Goal: Information Seeking & Learning: Learn about a topic

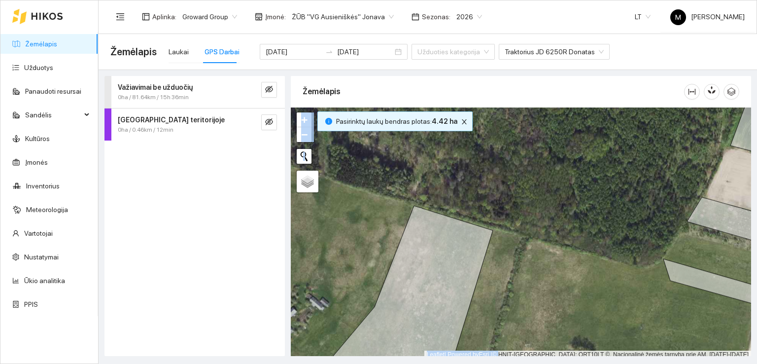
scroll to position [2, 0]
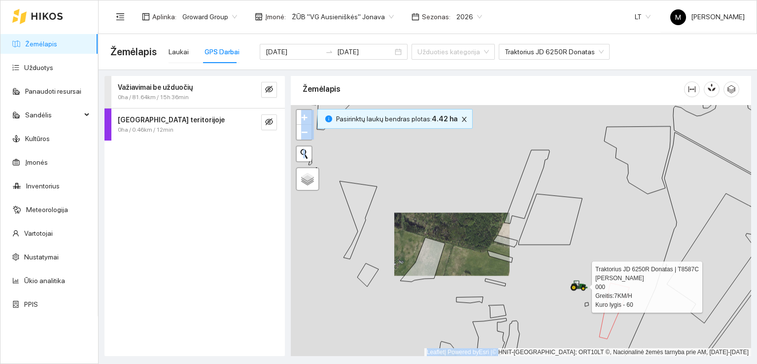
drag, startPoint x: 495, startPoint y: 269, endPoint x: 415, endPoint y: 227, distance: 90.4
click at [415, 227] on div at bounding box center [521, 230] width 460 height 251
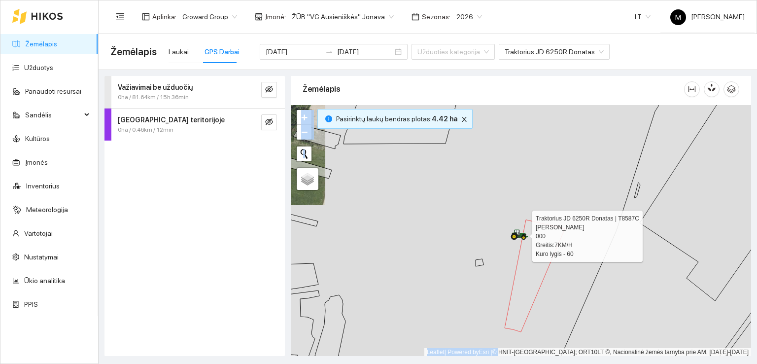
click at [516, 235] on icon at bounding box center [514, 236] width 3 height 3
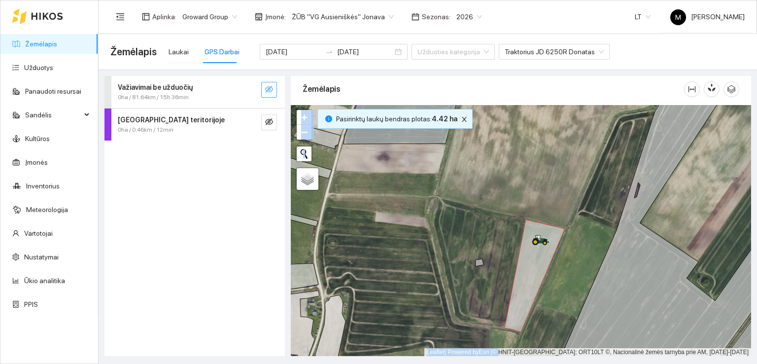
click at [272, 89] on icon "eye-invisible" at bounding box center [269, 89] width 8 height 8
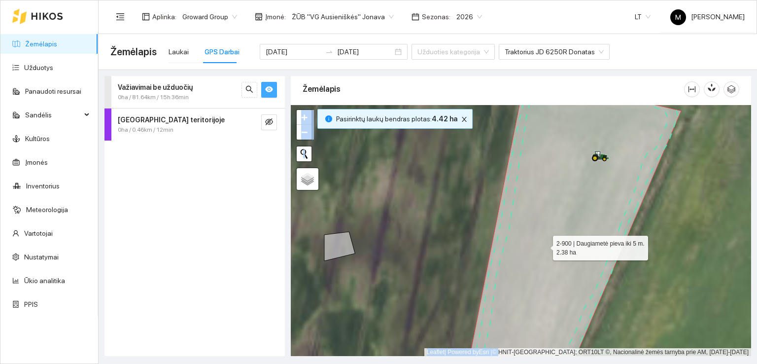
drag, startPoint x: 578, startPoint y: 259, endPoint x: 544, endPoint y: 245, distance: 36.5
click at [544, 245] on icon at bounding box center [574, 222] width 214 height 294
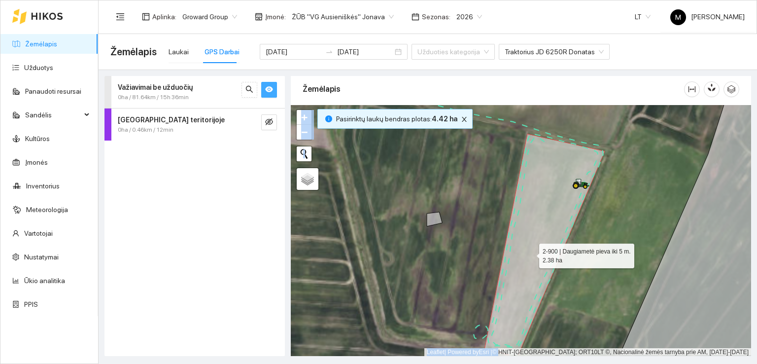
drag, startPoint x: 540, startPoint y: 293, endPoint x: 523, endPoint y: 225, distance: 70.8
click at [523, 225] on icon at bounding box center [545, 244] width 120 height 221
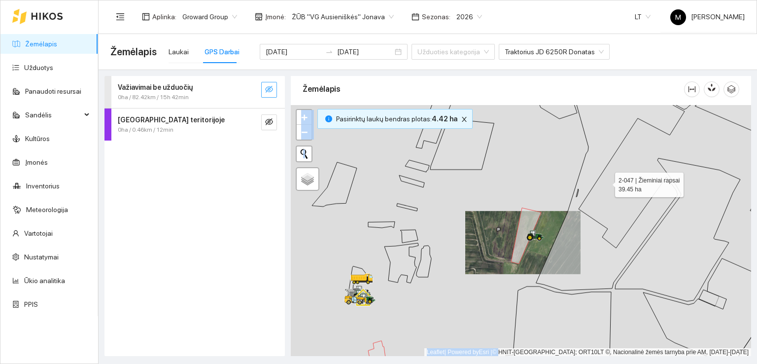
drag, startPoint x: 567, startPoint y: 272, endPoint x: 530, endPoint y: 224, distance: 59.8
click at [536, 225] on icon at bounding box center [610, 184] width 148 height 211
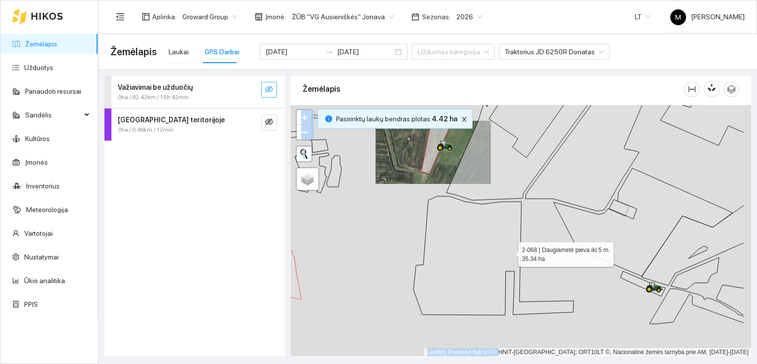
drag, startPoint x: 572, startPoint y: 305, endPoint x: 492, endPoint y: 242, distance: 101.7
click at [493, 242] on icon at bounding box center [494, 255] width 160 height 119
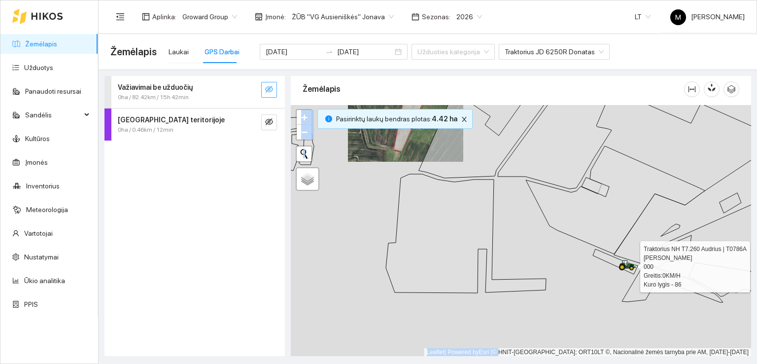
click at [626, 261] on icon at bounding box center [625, 263] width 5 height 6
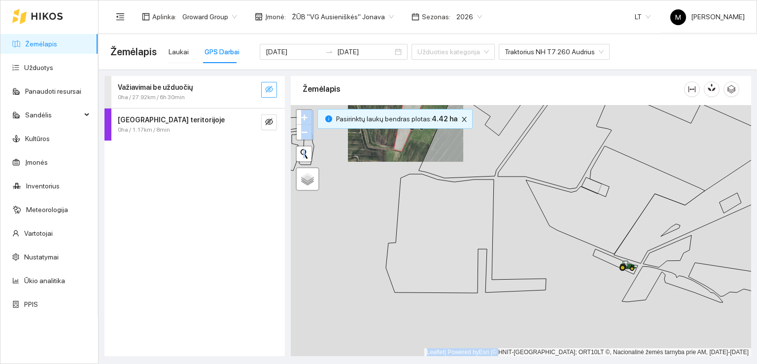
click at [265, 88] on icon "eye-invisible" at bounding box center [269, 89] width 8 height 8
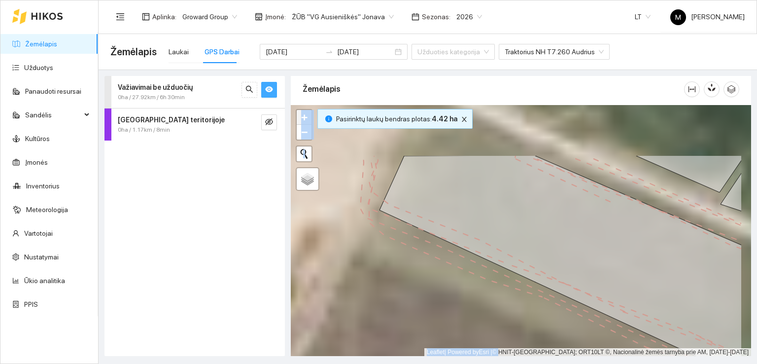
drag, startPoint x: 621, startPoint y: 233, endPoint x: 563, endPoint y: 310, distance: 96.1
click at [563, 310] on div at bounding box center [521, 230] width 460 height 251
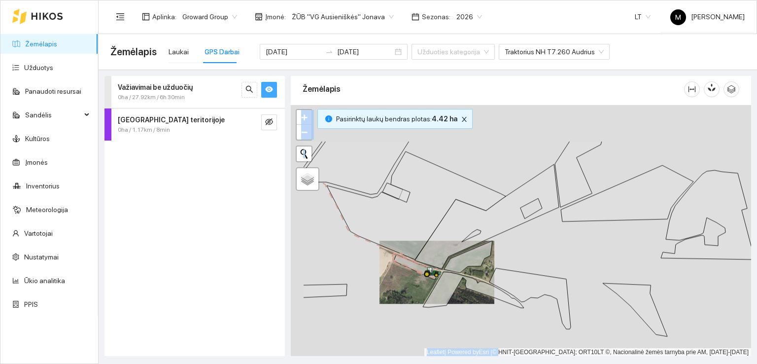
drag, startPoint x: 337, startPoint y: 181, endPoint x: 484, endPoint y: 286, distance: 180.6
click at [484, 259] on icon at bounding box center [416, 205] width 179 height 108
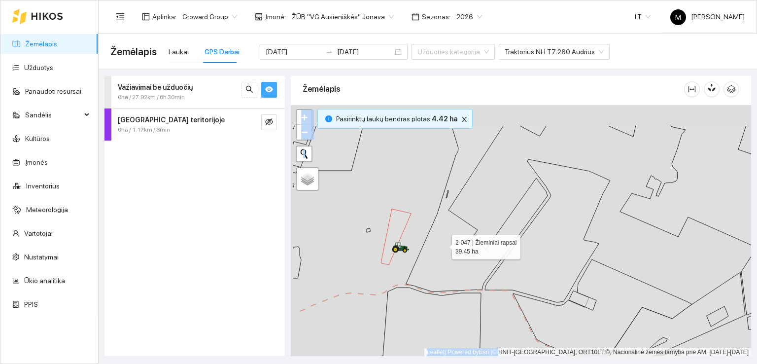
drag, startPoint x: 408, startPoint y: 225, endPoint x: 456, endPoint y: 243, distance: 51.2
click at [454, 243] on div at bounding box center [521, 230] width 460 height 251
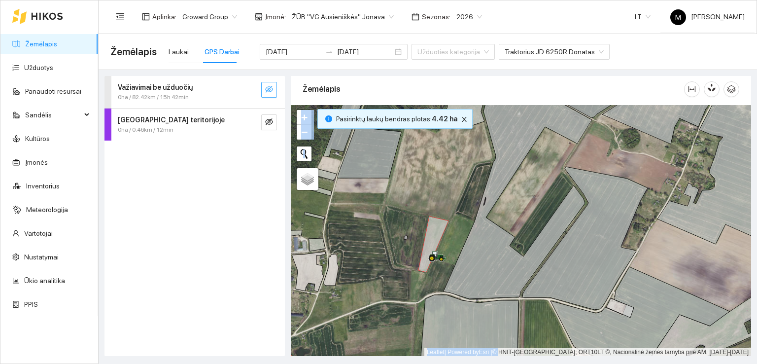
click at [271, 87] on icon "eye-invisible" at bounding box center [269, 89] width 8 height 7
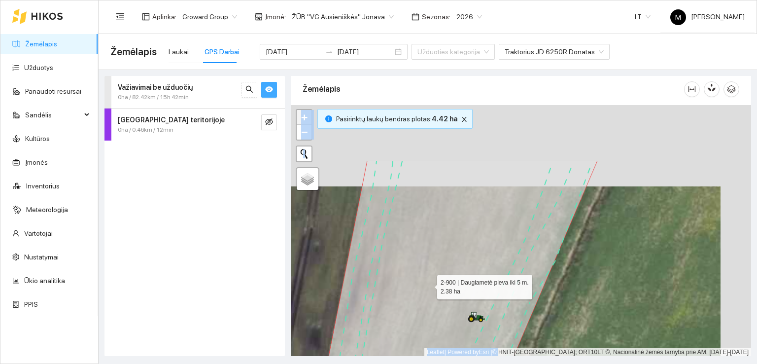
drag, startPoint x: 463, startPoint y: 187, endPoint x: 426, endPoint y: 291, distance: 110.4
click at [426, 291] on icon at bounding box center [453, 312] width 290 height 303
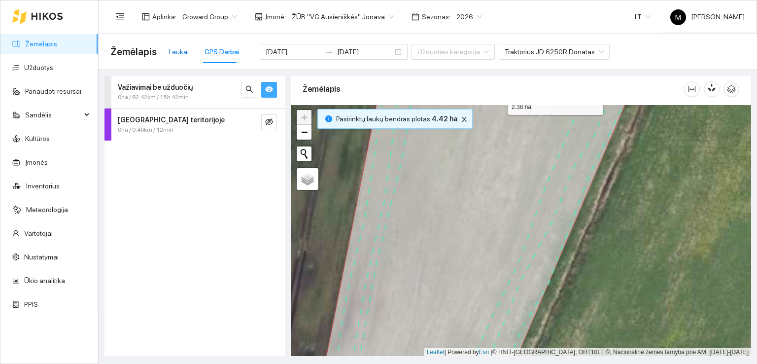
click at [171, 50] on div "Laukai" at bounding box center [179, 51] width 20 height 11
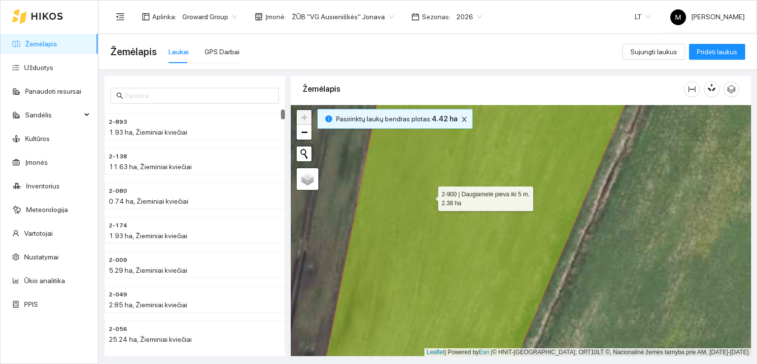
click at [429, 196] on icon at bounding box center [478, 230] width 315 height 305
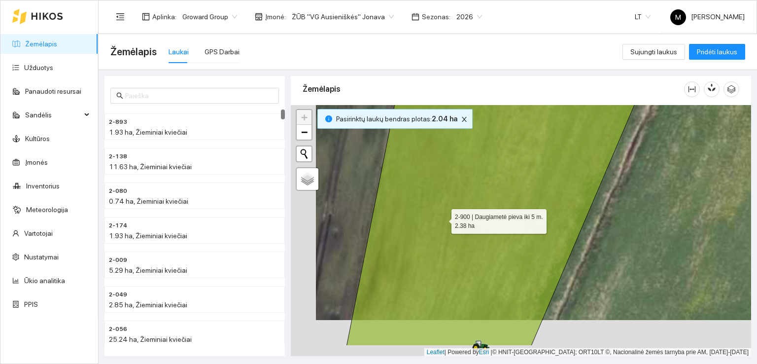
drag, startPoint x: 406, startPoint y: 266, endPoint x: 502, endPoint y: 129, distance: 167.0
click at [501, 131] on icon at bounding box center [504, 194] width 315 height 305
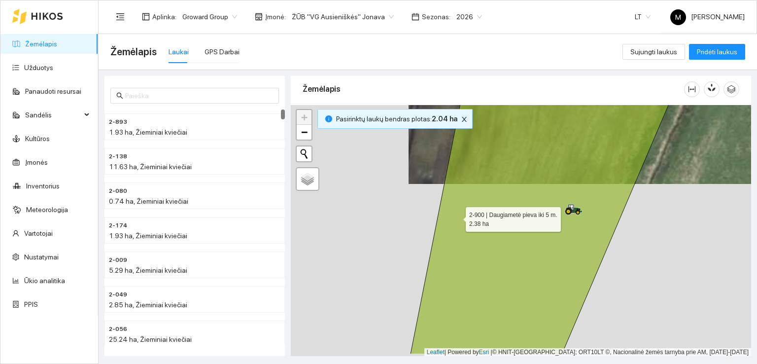
drag, startPoint x: 424, startPoint y: 262, endPoint x: 498, endPoint y: 110, distance: 168.7
click at [498, 114] on icon at bounding box center [551, 202] width 281 height 303
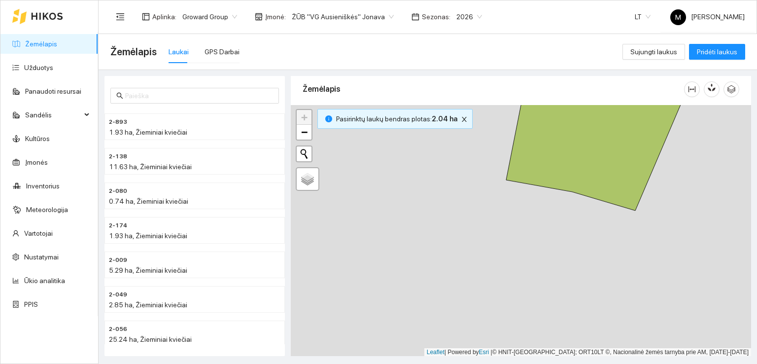
drag, startPoint x: 458, startPoint y: 195, endPoint x: 494, endPoint y: 139, distance: 66.7
click at [503, 132] on div at bounding box center [521, 230] width 460 height 251
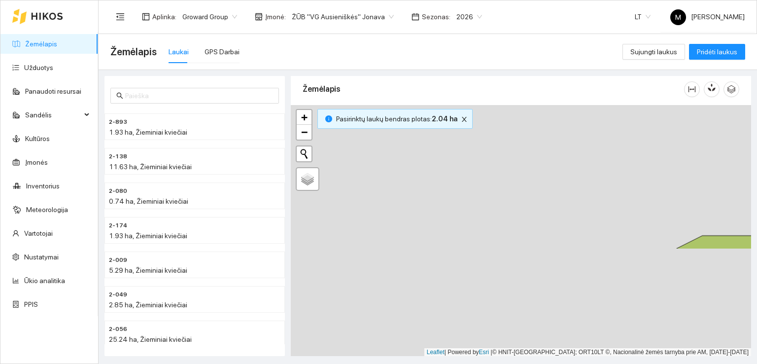
drag, startPoint x: 389, startPoint y: 295, endPoint x: 486, endPoint y: 144, distance: 179.1
click at [485, 148] on div at bounding box center [521, 230] width 460 height 251
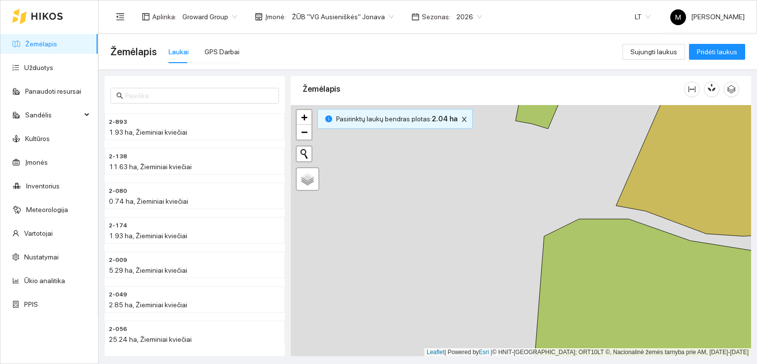
drag, startPoint x: 417, startPoint y: 274, endPoint x: 487, endPoint y: 121, distance: 168.1
click at [483, 131] on div at bounding box center [521, 230] width 460 height 251
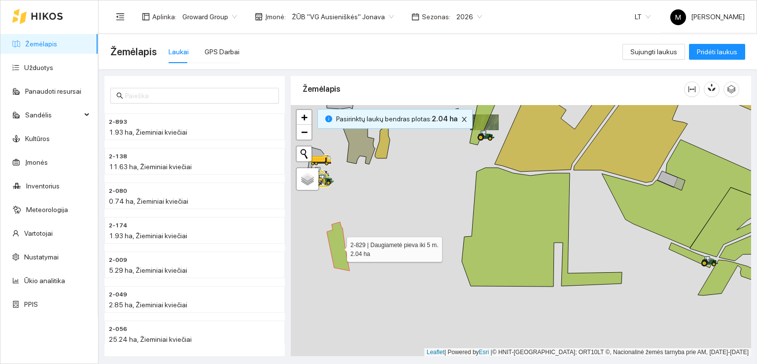
click at [342, 247] on icon at bounding box center [338, 246] width 23 height 49
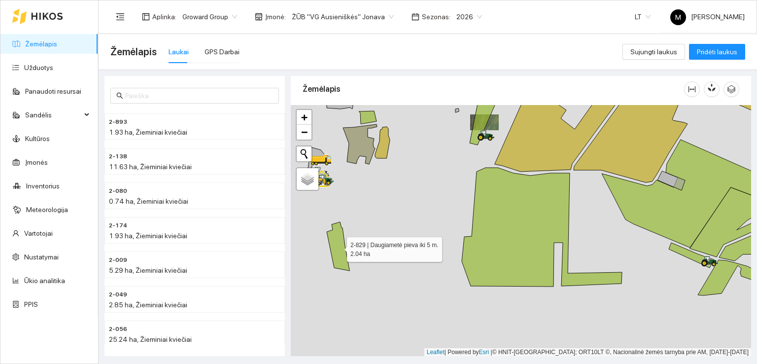
click at [338, 249] on icon at bounding box center [338, 246] width 23 height 49
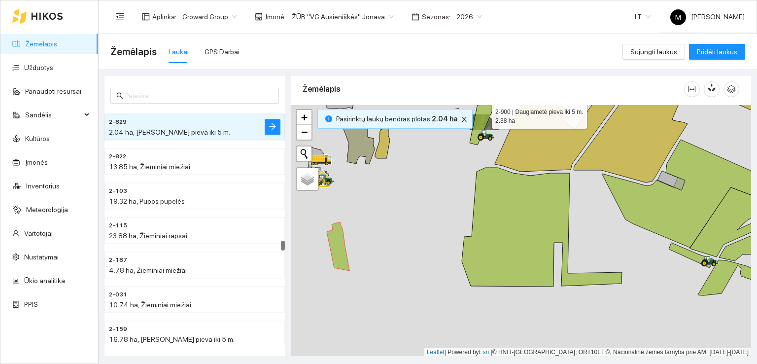
click at [478, 122] on icon at bounding box center [485, 117] width 30 height 56
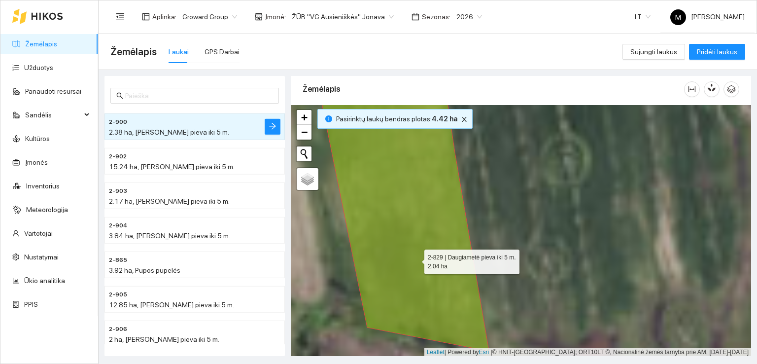
drag, startPoint x: 340, startPoint y: 259, endPoint x: 414, endPoint y: 259, distance: 73.9
click at [414, 259] on icon at bounding box center [403, 215] width 171 height 272
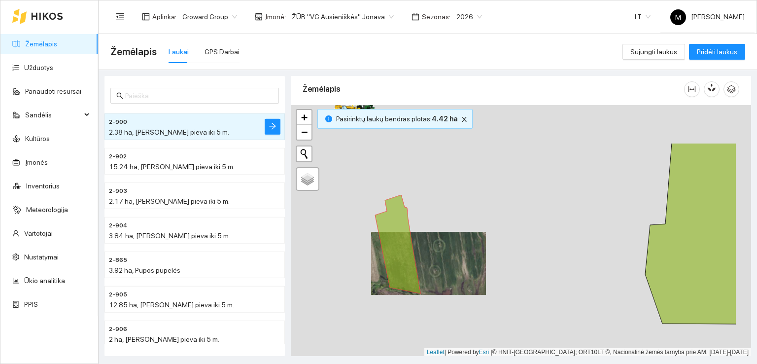
drag, startPoint x: 526, startPoint y: 181, endPoint x: 460, endPoint y: 225, distance: 79.3
click at [456, 248] on div at bounding box center [521, 230] width 460 height 251
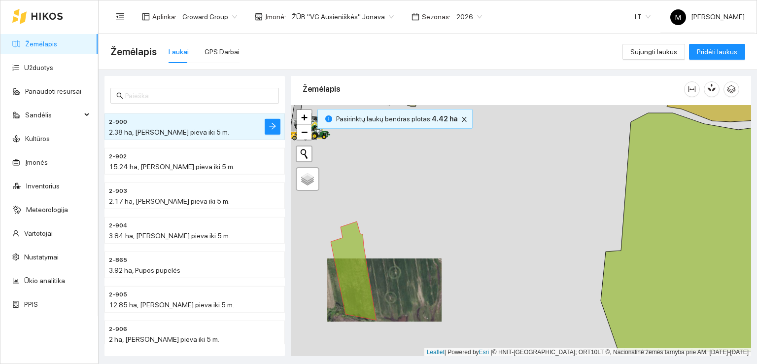
drag, startPoint x: 548, startPoint y: 186, endPoint x: 479, endPoint y: 228, distance: 80.9
click at [460, 235] on div at bounding box center [521, 230] width 460 height 251
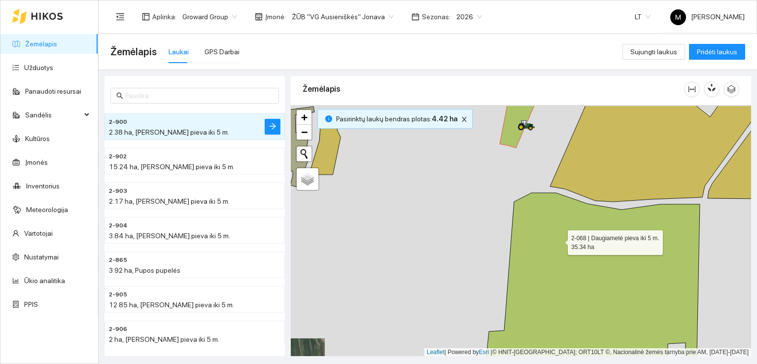
drag, startPoint x: 568, startPoint y: 226, endPoint x: 503, endPoint y: 256, distance: 71.2
click at [511, 264] on icon at bounding box center [632, 300] width 296 height 215
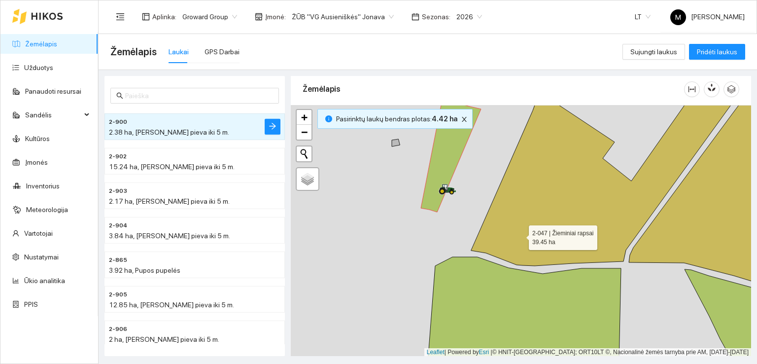
drag, startPoint x: 542, startPoint y: 208, endPoint x: 520, endPoint y: 236, distance: 35.8
click at [520, 236] on icon at bounding box center [601, 185] width 260 height 161
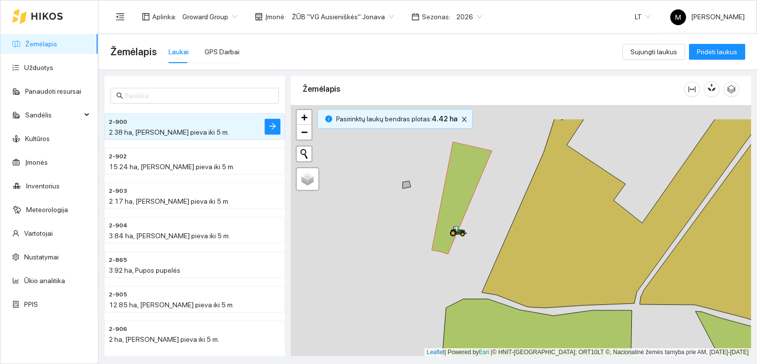
click at [481, 240] on div at bounding box center [521, 230] width 460 height 251
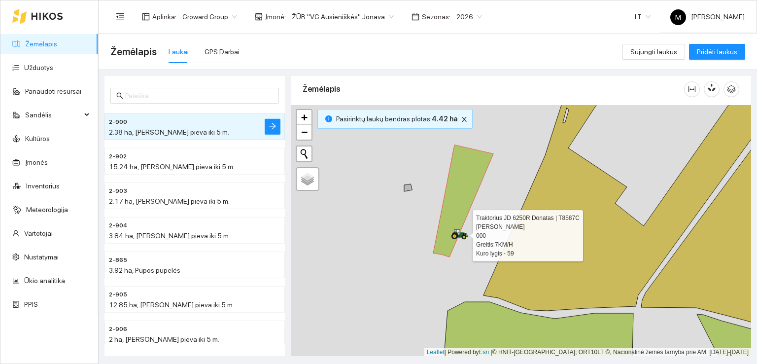
click at [454, 234] on icon at bounding box center [455, 236] width 4 height 4
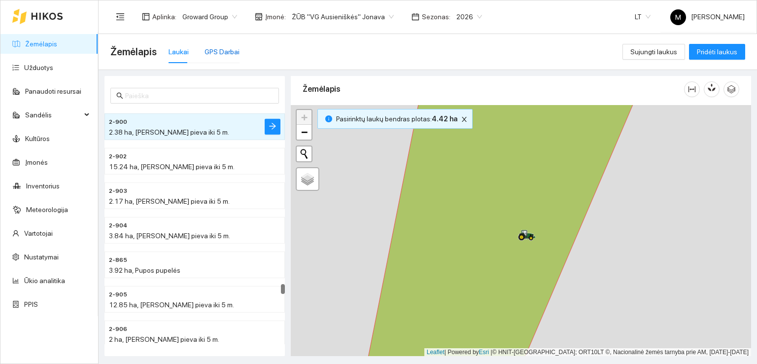
click at [221, 50] on div "GPS Darbai" at bounding box center [222, 51] width 35 height 11
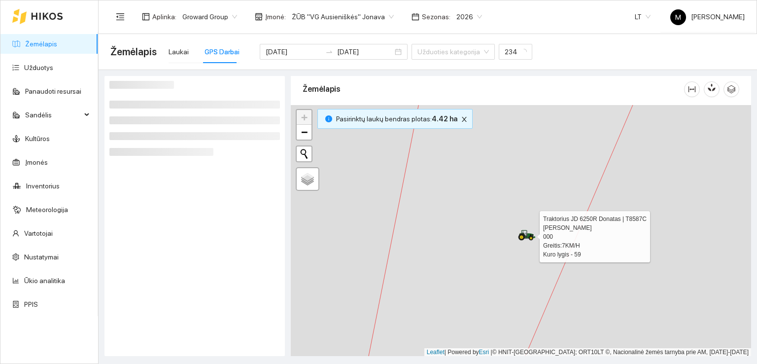
click at [521, 231] on icon at bounding box center [527, 235] width 18 height 11
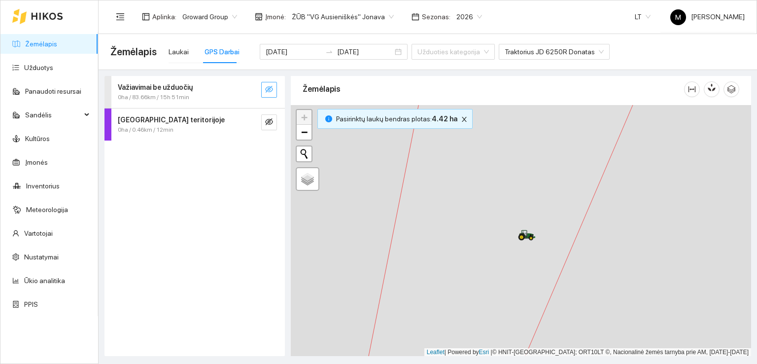
click at [274, 88] on button "button" at bounding box center [269, 90] width 16 height 16
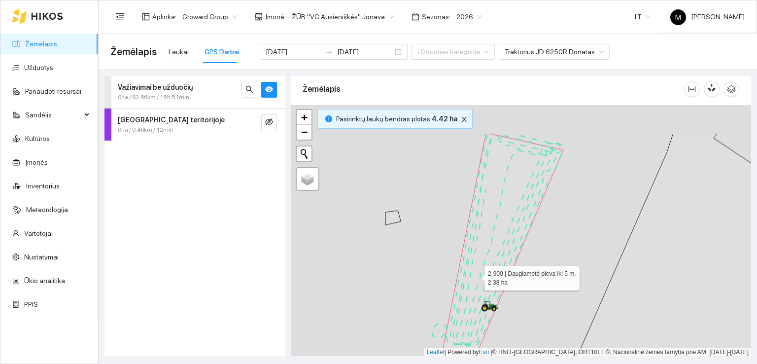
drag, startPoint x: 489, startPoint y: 231, endPoint x: 478, endPoint y: 282, distance: 51.9
click at [478, 282] on icon at bounding box center [503, 244] width 120 height 223
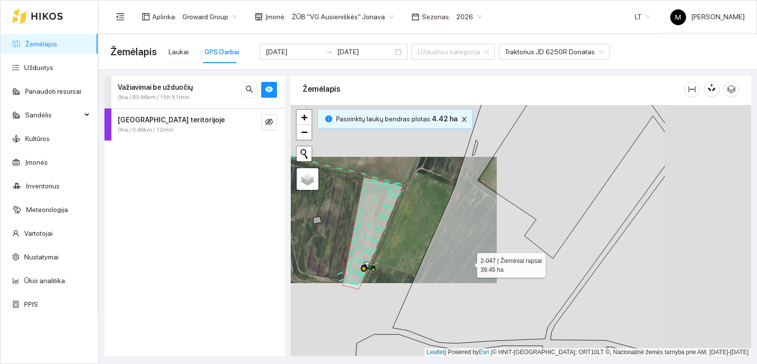
drag, startPoint x: 624, startPoint y: 281, endPoint x: 391, endPoint y: 219, distance: 240.6
click at [393, 220] on icon at bounding box center [529, 205] width 273 height 277
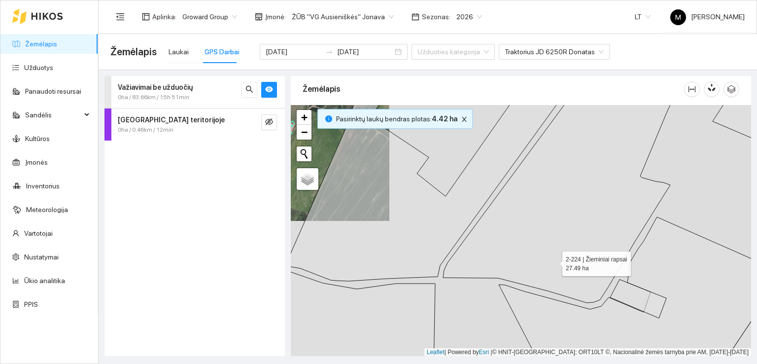
drag, startPoint x: 570, startPoint y: 286, endPoint x: 515, endPoint y: 190, distance: 111.3
click at [515, 190] on icon at bounding box center [566, 184] width 246 height 237
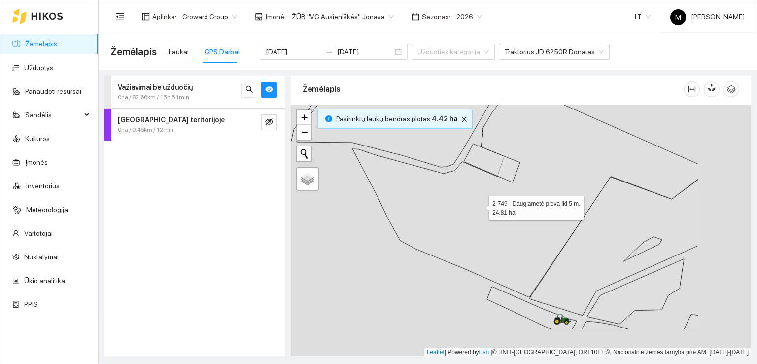
drag, startPoint x: 586, startPoint y: 266, endPoint x: 483, endPoint y: 208, distance: 118.6
click at [484, 208] on icon at bounding box center [525, 189] width 346 height 216
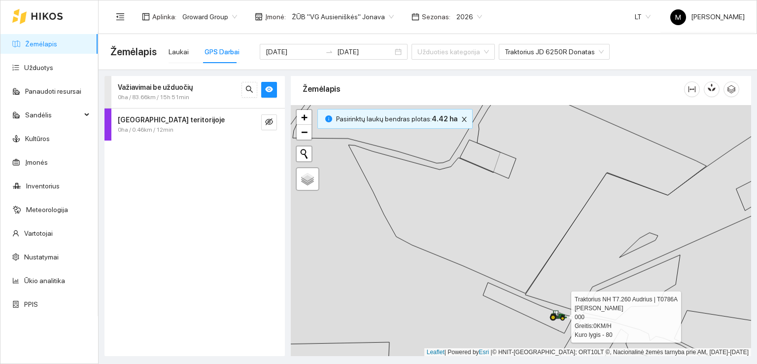
click at [557, 315] on icon at bounding box center [556, 314] width 5 height 6
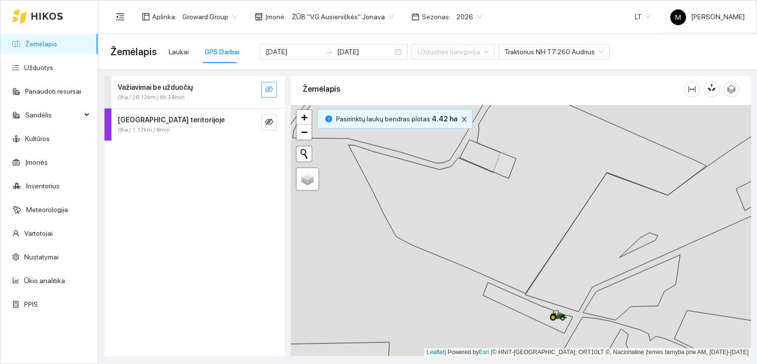
click at [272, 87] on icon "eye-invisible" at bounding box center [269, 89] width 8 height 8
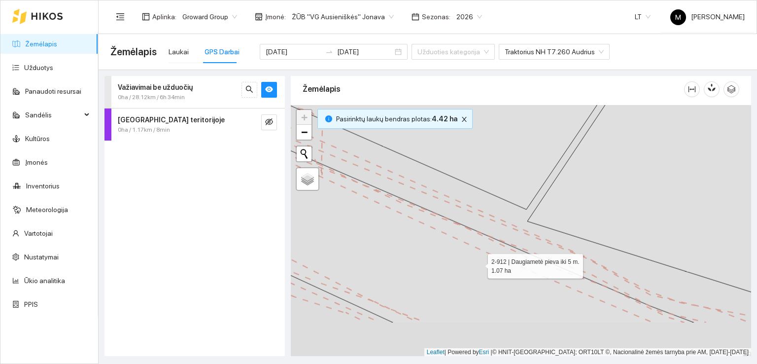
drag, startPoint x: 476, startPoint y: 325, endPoint x: 479, endPoint y: 263, distance: 62.2
click at [479, 263] on icon at bounding box center [469, 227] width 451 height 192
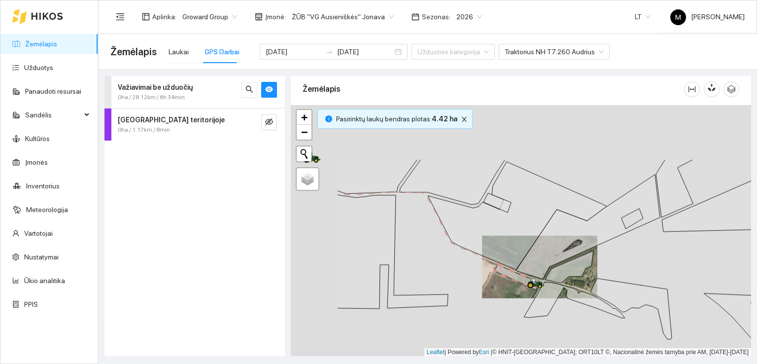
drag, startPoint x: 345, startPoint y: 171, endPoint x: 462, endPoint y: 264, distance: 149.4
click at [462, 264] on div at bounding box center [521, 230] width 460 height 251
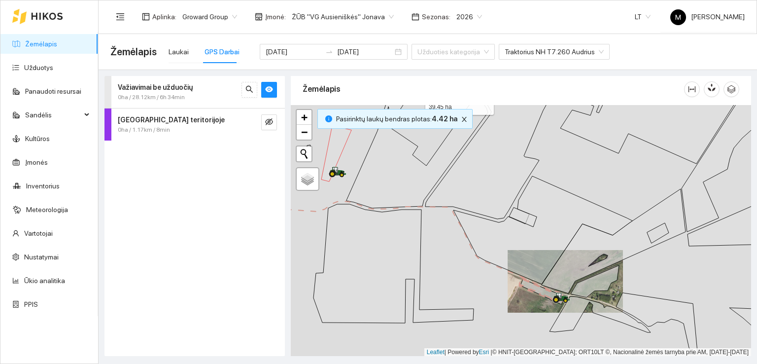
drag, startPoint x: 432, startPoint y: 186, endPoint x: 512, endPoint y: 271, distance: 116.8
click at [488, 208] on icon at bounding box center [417, 143] width 141 height 129
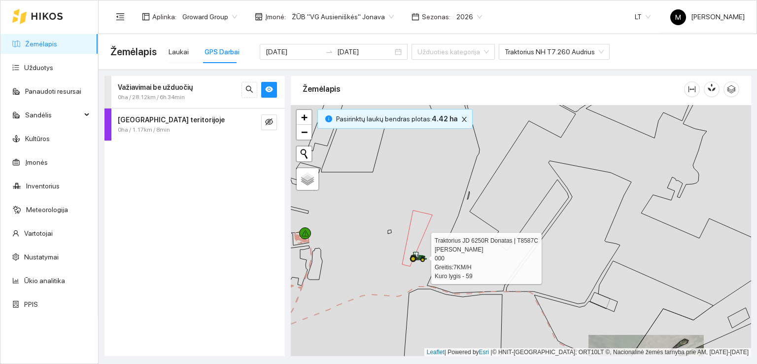
click at [422, 256] on icon at bounding box center [422, 257] width 1 height 2
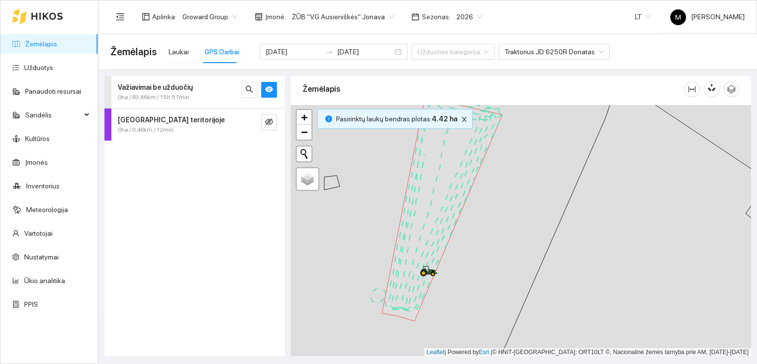
drag, startPoint x: 402, startPoint y: 242, endPoint x: 471, endPoint y: 243, distance: 68.5
click at [471, 243] on div at bounding box center [521, 230] width 460 height 251
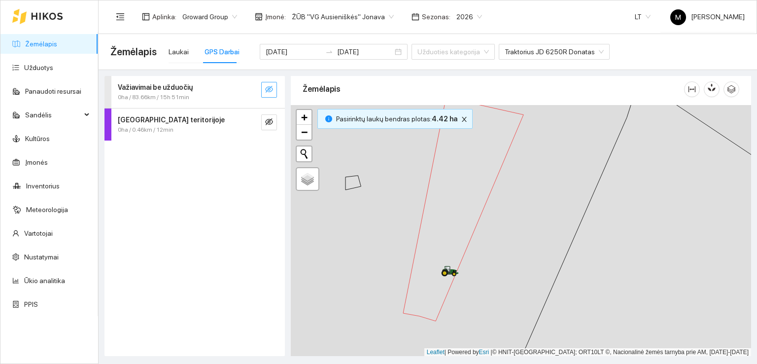
click at [270, 88] on icon "eye-invisible" at bounding box center [269, 89] width 8 height 8
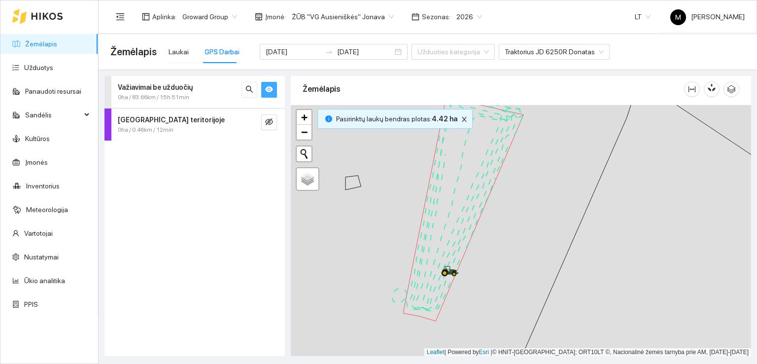
drag, startPoint x: 489, startPoint y: 204, endPoint x: 510, endPoint y: 275, distance: 74.1
click at [510, 275] on div at bounding box center [521, 230] width 460 height 251
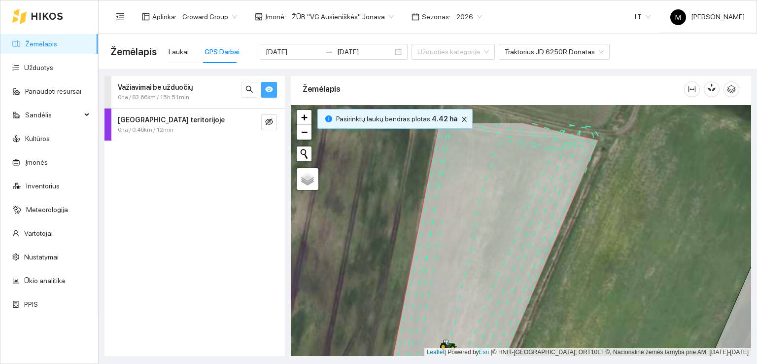
drag, startPoint x: 510, startPoint y: 309, endPoint x: 520, endPoint y: 316, distance: 12.3
click at [520, 316] on icon at bounding box center [492, 274] width 214 height 302
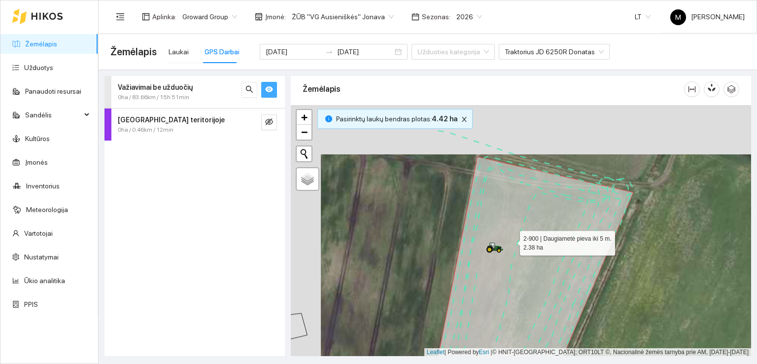
drag, startPoint x: 481, startPoint y: 190, endPoint x: 511, endPoint y: 239, distance: 57.7
click at [511, 239] on icon at bounding box center [528, 294] width 210 height 275
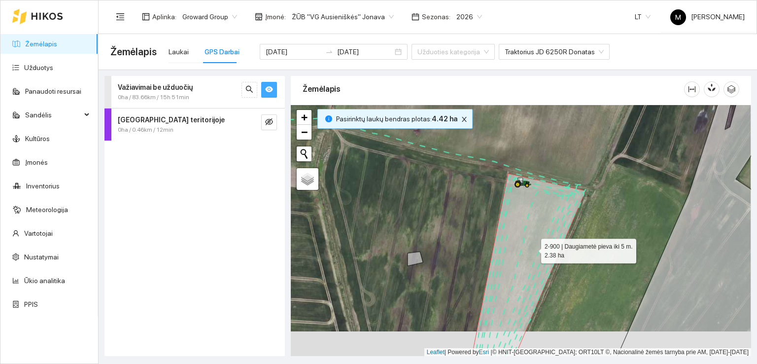
drag, startPoint x: 531, startPoint y: 284, endPoint x: 526, endPoint y: 246, distance: 38.7
click at [526, 246] on icon at bounding box center [529, 265] width 114 height 183
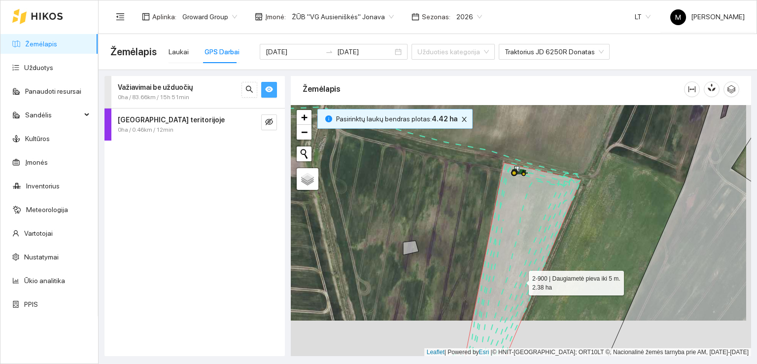
drag, startPoint x: 521, startPoint y: 276, endPoint x: 524, endPoint y: 240, distance: 36.6
click at [524, 240] on icon at bounding box center [521, 274] width 120 height 222
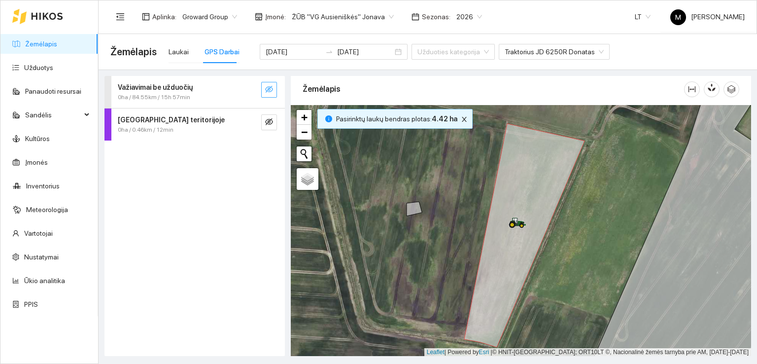
click at [266, 87] on icon "eye-invisible" at bounding box center [269, 89] width 8 height 7
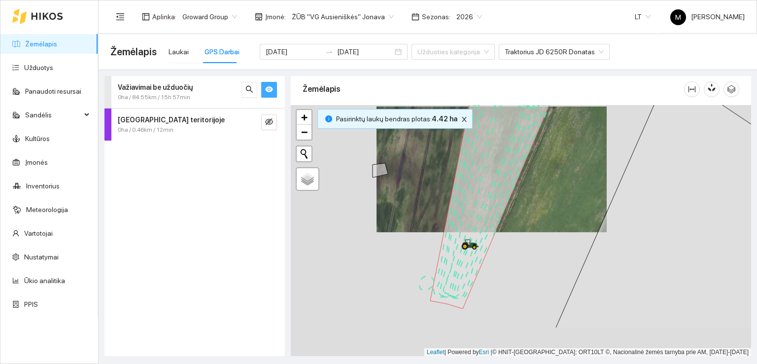
drag, startPoint x: 479, startPoint y: 245, endPoint x: 503, endPoint y: 190, distance: 59.8
click at [503, 190] on icon at bounding box center [490, 196] width 120 height 223
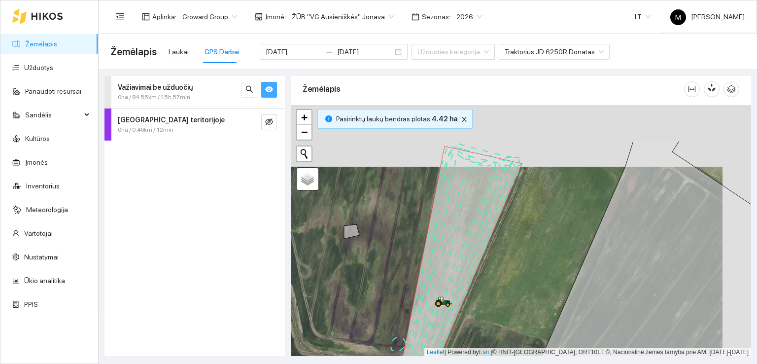
drag, startPoint x: 541, startPoint y: 185, endPoint x: 513, endPoint y: 247, distance: 67.9
click at [513, 247] on div at bounding box center [521, 230] width 460 height 251
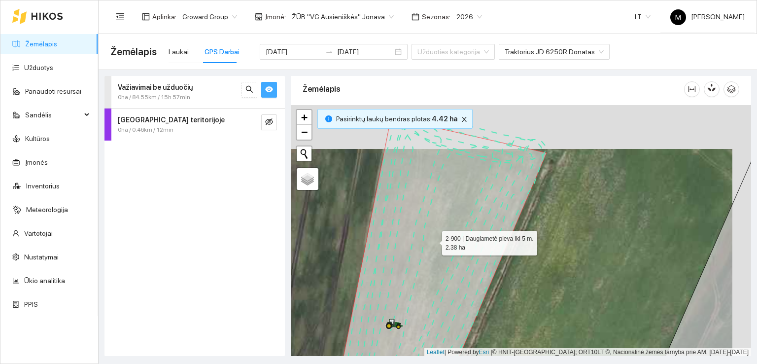
drag, startPoint x: 453, startPoint y: 195, endPoint x: 431, endPoint y: 240, distance: 50.3
click at [432, 240] on icon at bounding box center [438, 274] width 217 height 303
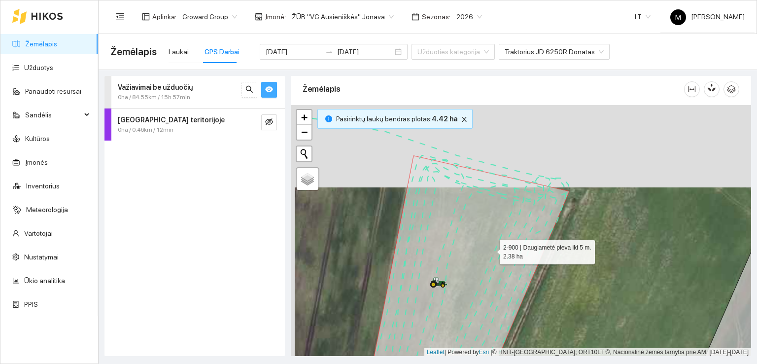
drag, startPoint x: 488, startPoint y: 243, endPoint x: 491, endPoint y: 248, distance: 6.0
click at [491, 248] on icon at bounding box center [466, 287] width 208 height 263
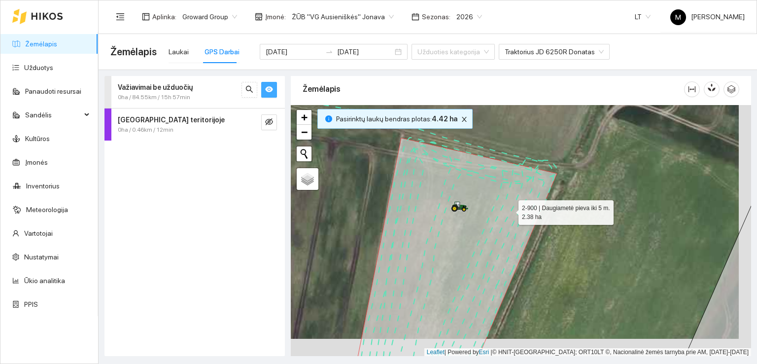
drag, startPoint x: 512, startPoint y: 213, endPoint x: 496, endPoint y: 197, distance: 23.0
click at [496, 197] on icon at bounding box center [456, 251] width 201 height 226
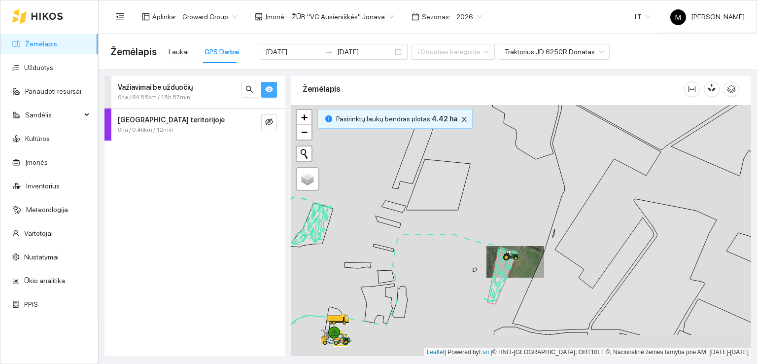
drag, startPoint x: 567, startPoint y: 307, endPoint x: 480, endPoint y: 196, distance: 140.7
click at [490, 203] on div at bounding box center [521, 230] width 460 height 251
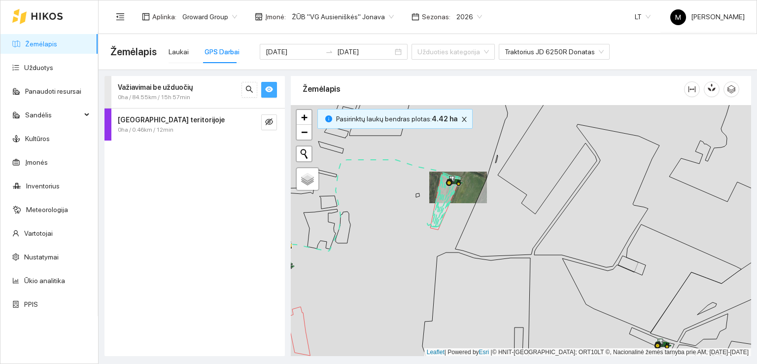
drag, startPoint x: 535, startPoint y: 302, endPoint x: 459, endPoint y: 183, distance: 141.0
click at [460, 184] on div at bounding box center [521, 230] width 460 height 251
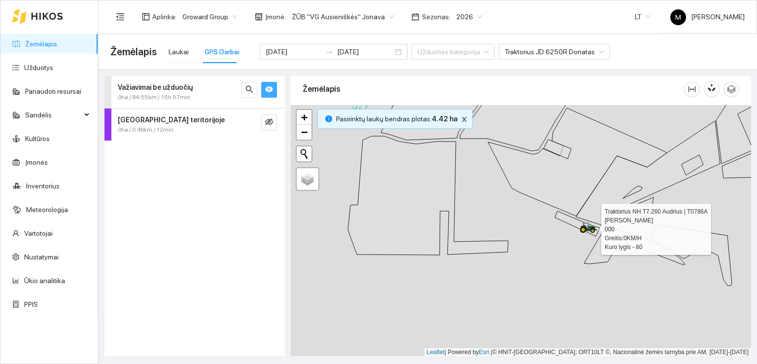
click at [586, 224] on icon at bounding box center [586, 226] width 5 height 6
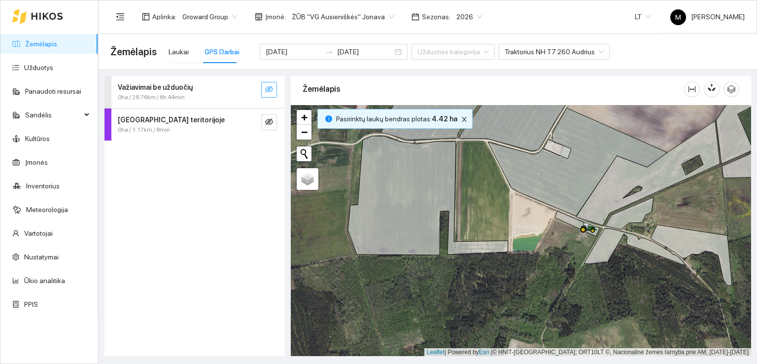
click at [268, 88] on icon "eye-invisible" at bounding box center [269, 89] width 8 height 8
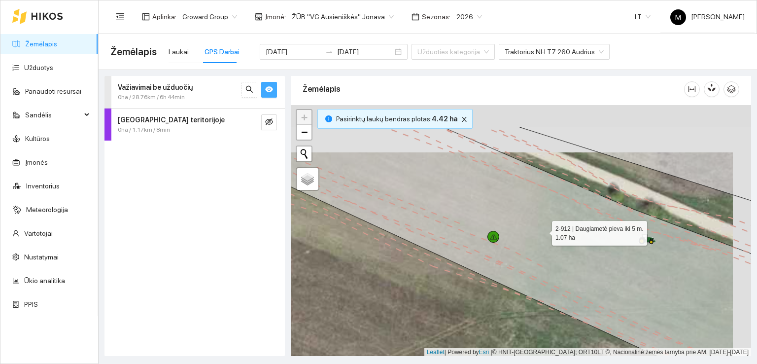
drag, startPoint x: 562, startPoint y: 182, endPoint x: 542, endPoint y: 233, distance: 54.9
click at [542, 233] on icon at bounding box center [503, 270] width 554 height 286
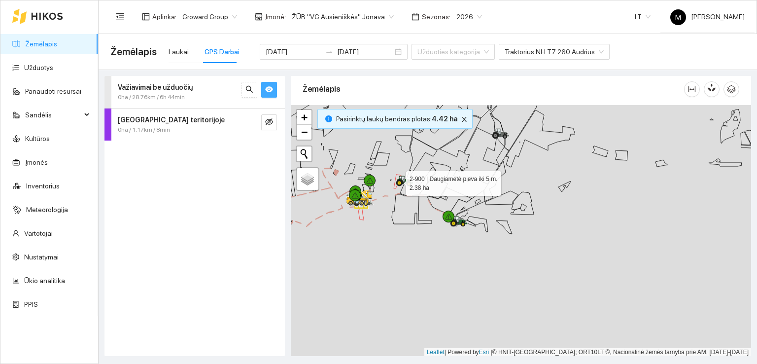
drag, startPoint x: 394, startPoint y: 188, endPoint x: 421, endPoint y: 203, distance: 30.3
click at [401, 188] on icon at bounding box center [397, 182] width 7 height 14
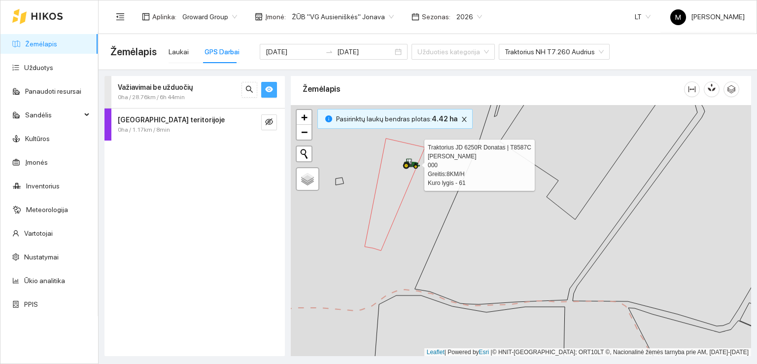
click at [406, 161] on icon at bounding box center [411, 162] width 17 height 9
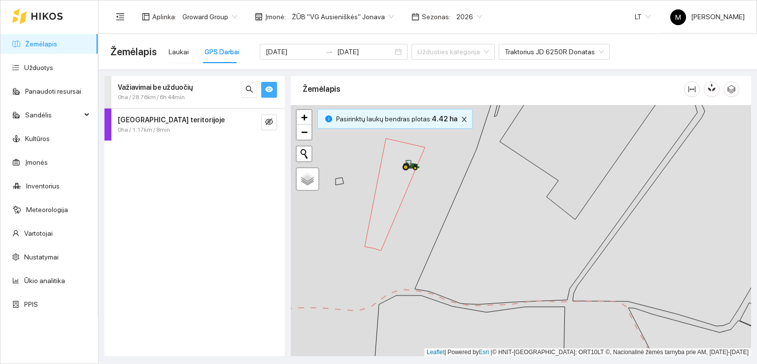
click at [268, 92] on icon "eye" at bounding box center [269, 89] width 8 height 8
click at [268, 92] on icon "eye-invisible" at bounding box center [269, 89] width 8 height 8
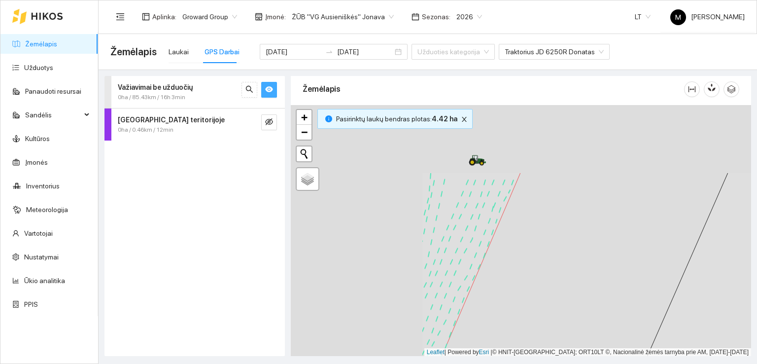
drag, startPoint x: 346, startPoint y: 173, endPoint x: 531, endPoint y: 269, distance: 209.2
click at [530, 268] on div at bounding box center [521, 230] width 460 height 251
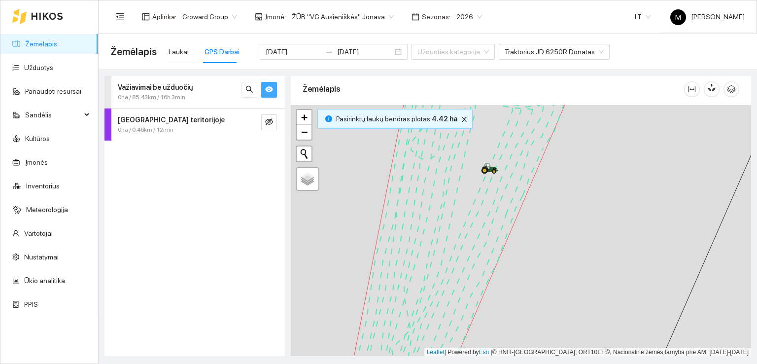
drag, startPoint x: 507, startPoint y: 244, endPoint x: 530, endPoint y: 308, distance: 68.1
click at [530, 308] on div at bounding box center [521, 230] width 460 height 251
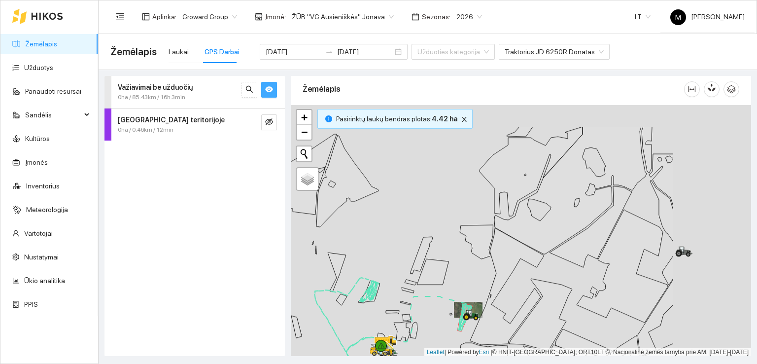
drag, startPoint x: 649, startPoint y: 245, endPoint x: 457, endPoint y: 311, distance: 202.4
click at [457, 311] on div at bounding box center [521, 230] width 460 height 251
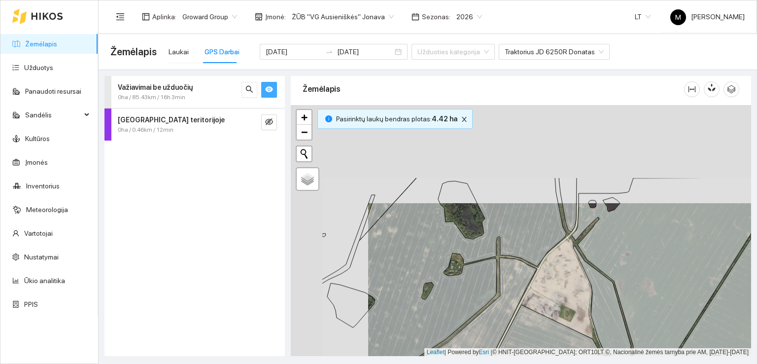
drag, startPoint x: 362, startPoint y: 194, endPoint x: 458, endPoint y: 305, distance: 146.4
click at [458, 305] on icon at bounding box center [444, 285] width 245 height 216
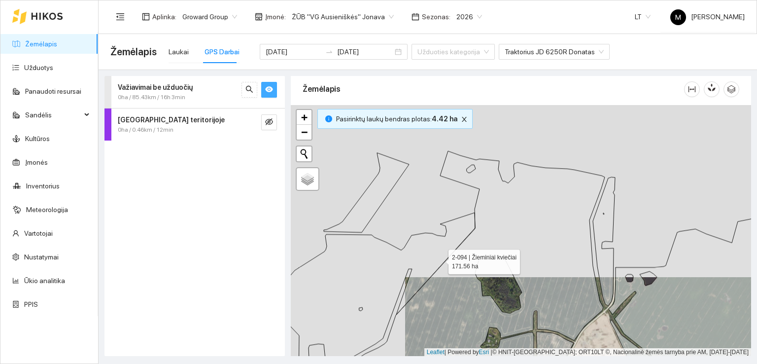
drag, startPoint x: 420, startPoint y: 194, endPoint x: 438, endPoint y: 255, distance: 63.3
click at [439, 259] on icon at bounding box center [437, 297] width 335 height 293
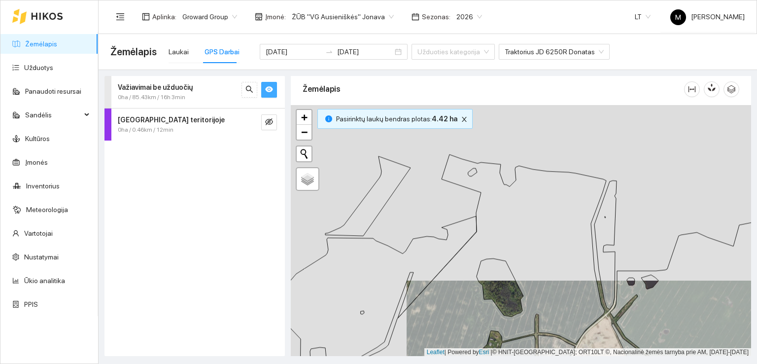
drag, startPoint x: 414, startPoint y: 229, endPoint x: 506, endPoint y: 225, distance: 92.8
click at [505, 225] on div at bounding box center [521, 230] width 460 height 251
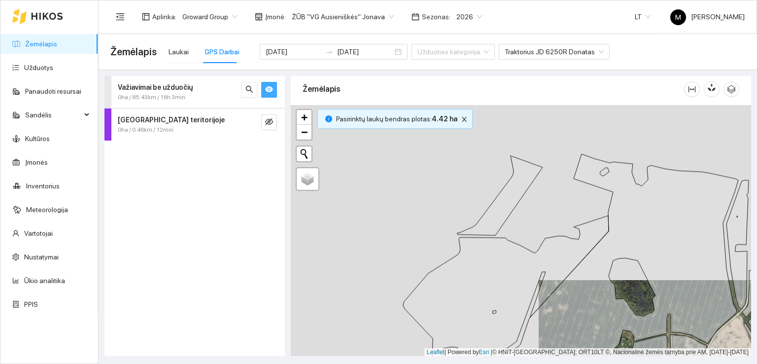
drag, startPoint x: 414, startPoint y: 236, endPoint x: 554, endPoint y: 237, distance: 140.0
click at [550, 239] on div at bounding box center [521, 230] width 460 height 251
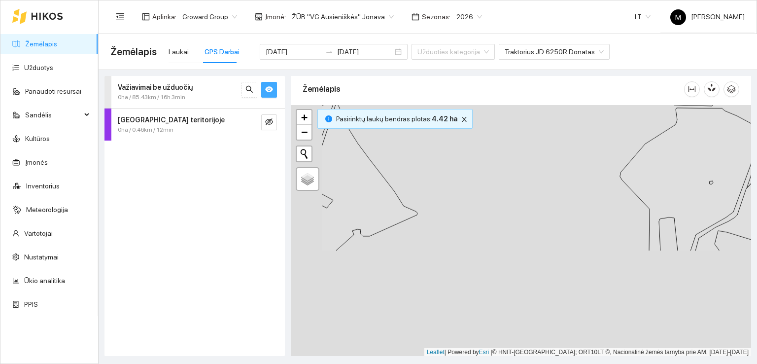
drag, startPoint x: 449, startPoint y: 306, endPoint x: 526, endPoint y: 176, distance: 151.4
click at [526, 176] on div at bounding box center [521, 230] width 460 height 251
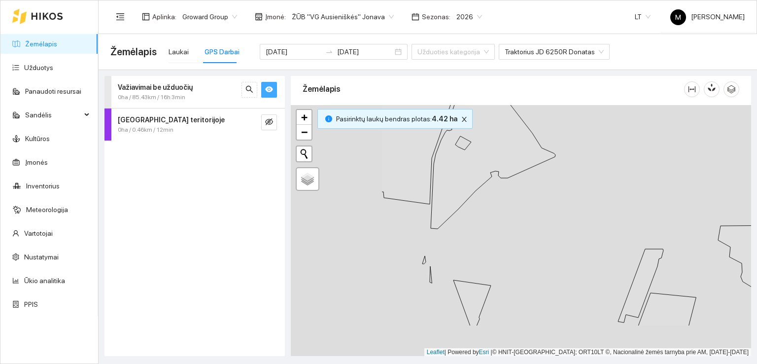
drag, startPoint x: 471, startPoint y: 261, endPoint x: 611, endPoint y: 207, distance: 150.6
click at [614, 206] on div at bounding box center [521, 230] width 460 height 251
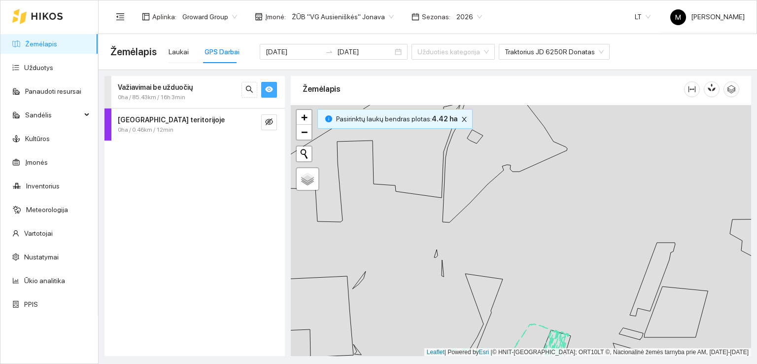
drag, startPoint x: 506, startPoint y: 271, endPoint x: 454, endPoint y: 148, distance: 133.9
click at [454, 148] on div at bounding box center [521, 230] width 460 height 251
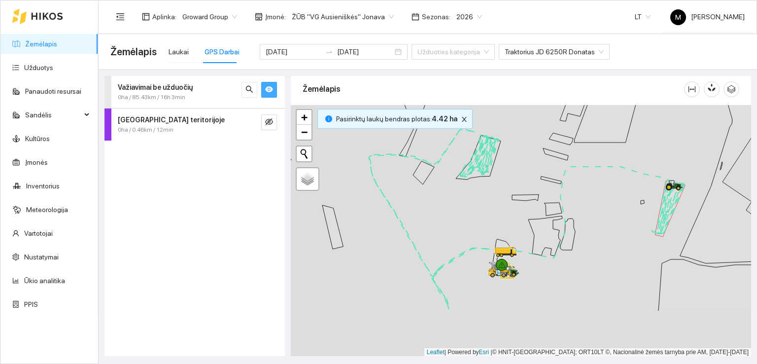
drag, startPoint x: 524, startPoint y: 238, endPoint x: 500, endPoint y: 155, distance: 85.5
click at [501, 156] on div at bounding box center [521, 230] width 460 height 251
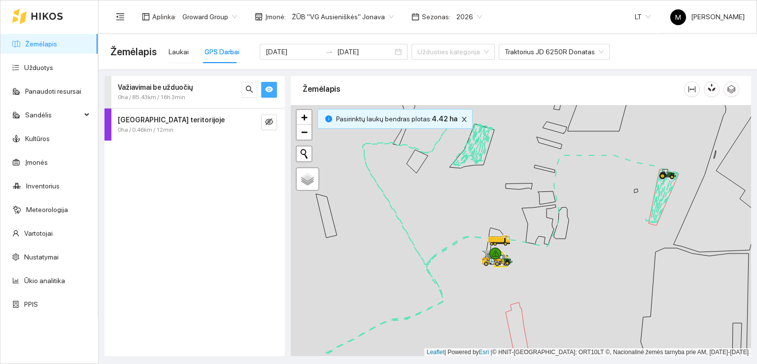
drag, startPoint x: 630, startPoint y: 186, endPoint x: 562, endPoint y: 201, distance: 68.7
click at [562, 201] on div at bounding box center [521, 230] width 460 height 251
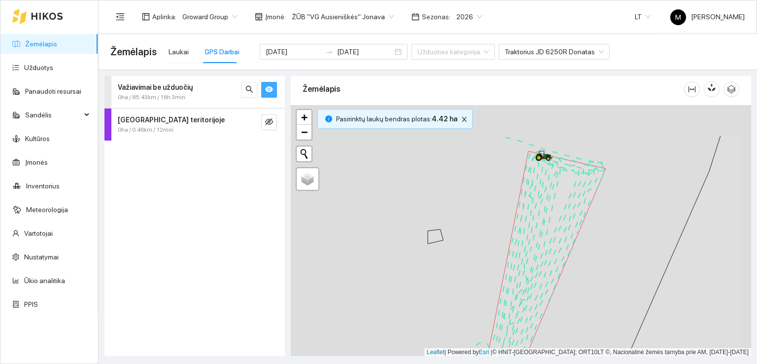
drag, startPoint x: 594, startPoint y: 196, endPoint x: 535, endPoint y: 254, distance: 83.0
click at [535, 254] on icon at bounding box center [546, 262] width 120 height 223
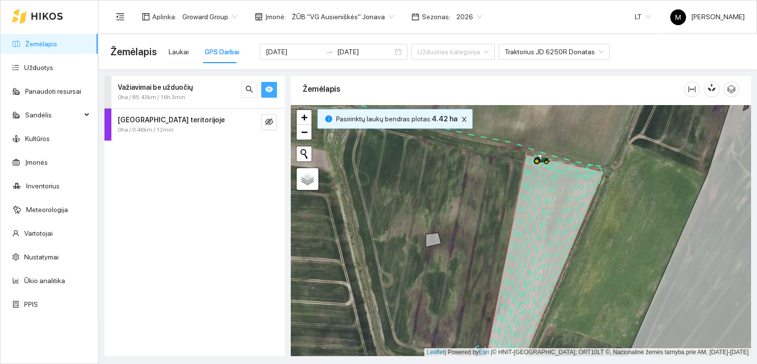
click at [269, 89] on icon "eye" at bounding box center [269, 90] width 8 height 6
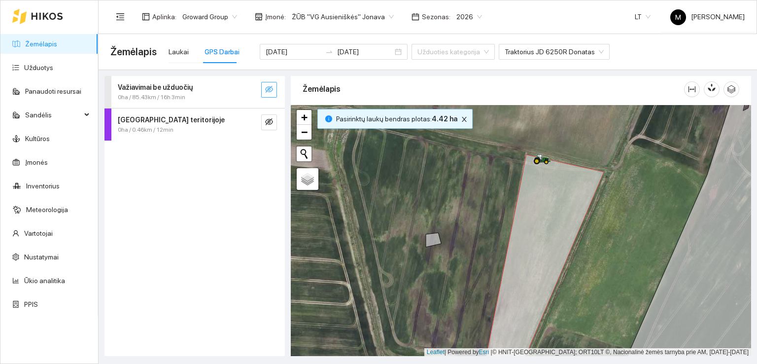
click at [269, 88] on icon "eye-invisible" at bounding box center [269, 89] width 8 height 7
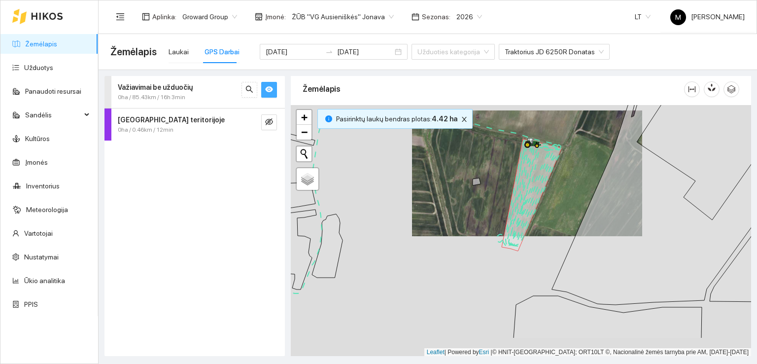
drag, startPoint x: 578, startPoint y: 281, endPoint x: 571, endPoint y: 237, distance: 44.4
click at [571, 237] on div at bounding box center [521, 230] width 460 height 251
click at [184, 52] on div "Laukai" at bounding box center [179, 51] width 20 height 11
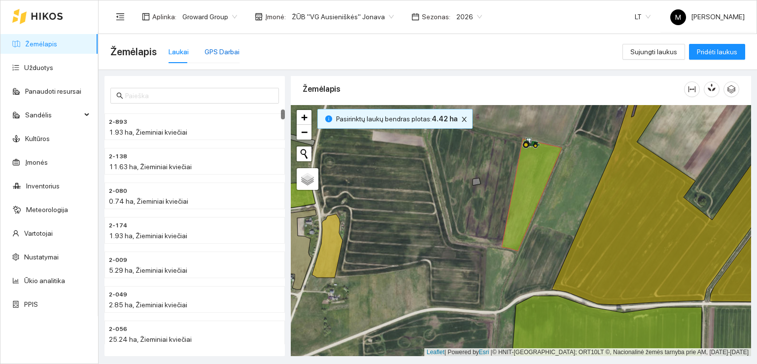
click at [211, 48] on div "GPS Darbai" at bounding box center [222, 51] width 35 height 11
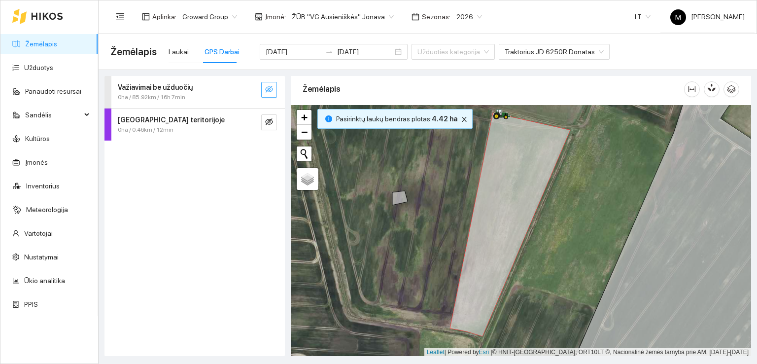
click at [266, 85] on icon "eye-invisible" at bounding box center [269, 89] width 8 height 8
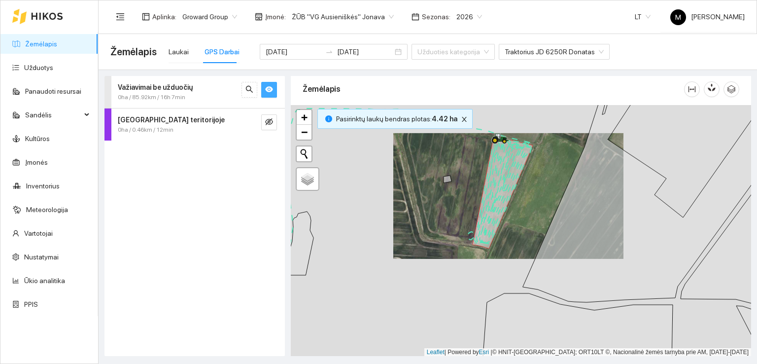
drag, startPoint x: 518, startPoint y: 211, endPoint x: 471, endPoint y: 150, distance: 77.0
click at [473, 151] on icon at bounding box center [503, 193] width 60 height 112
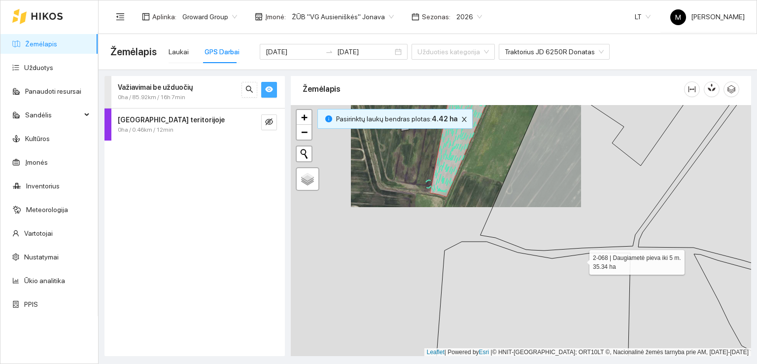
drag, startPoint x: 592, startPoint y: 269, endPoint x: 519, endPoint y: 180, distance: 114.9
click at [519, 242] on icon at bounding box center [532, 308] width 195 height 133
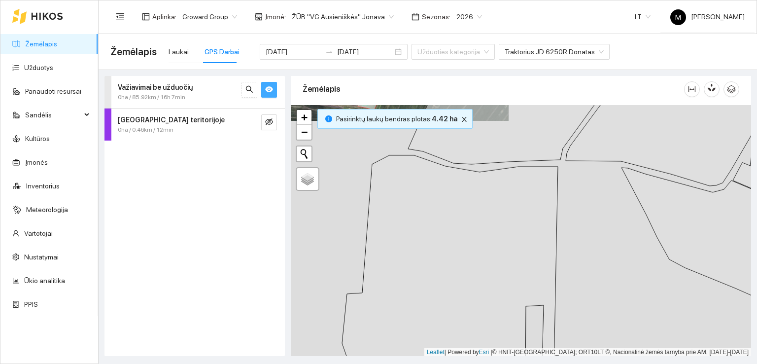
drag, startPoint x: 590, startPoint y: 293, endPoint x: 523, endPoint y: 177, distance: 133.7
click at [523, 177] on div at bounding box center [521, 230] width 460 height 251
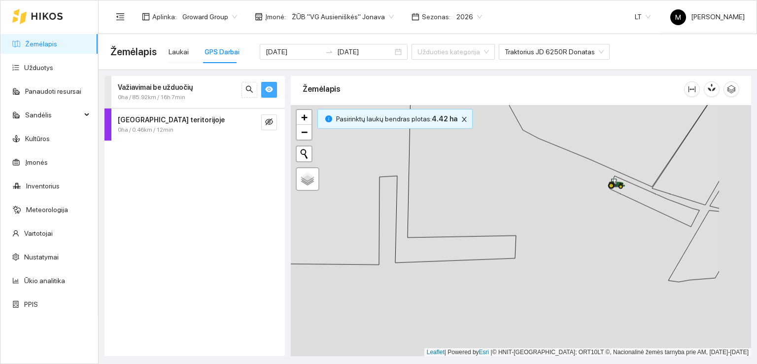
drag, startPoint x: 673, startPoint y: 223, endPoint x: 569, endPoint y: 206, distance: 105.4
click at [569, 206] on div at bounding box center [521, 230] width 460 height 251
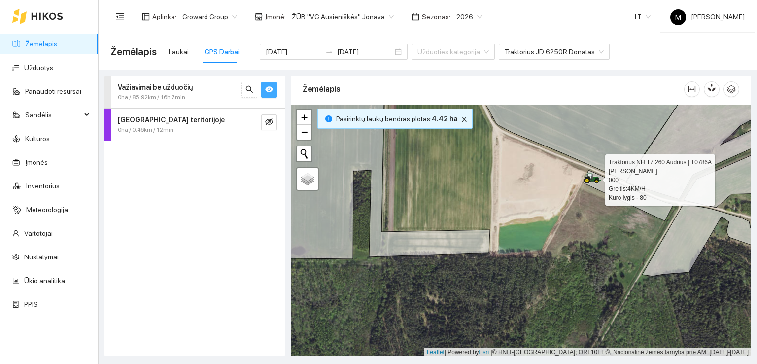
click at [590, 178] on icon at bounding box center [593, 177] width 17 height 8
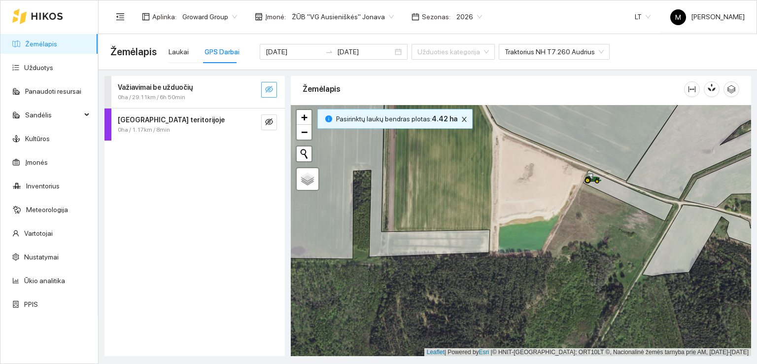
click at [269, 84] on button "button" at bounding box center [269, 90] width 16 height 16
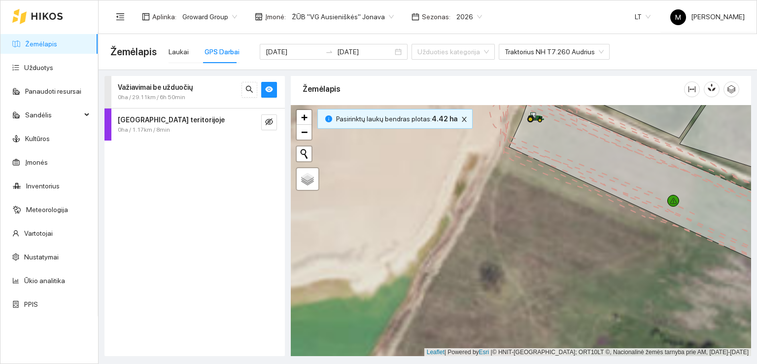
drag, startPoint x: 603, startPoint y: 205, endPoint x: 604, endPoint y: 294, distance: 89.2
click at [604, 294] on div at bounding box center [521, 230] width 460 height 251
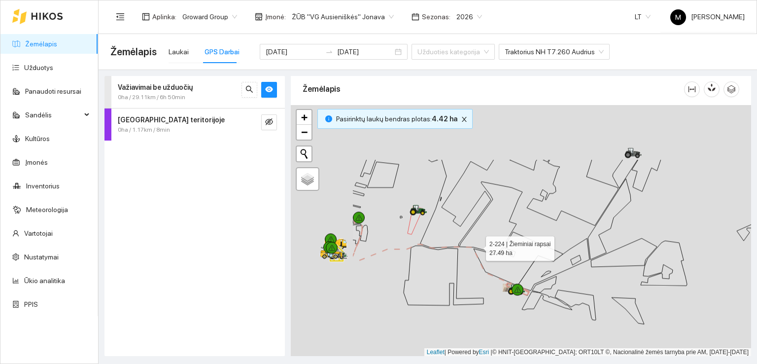
drag, startPoint x: 401, startPoint y: 192, endPoint x: 479, endPoint y: 247, distance: 95.6
click at [479, 247] on icon at bounding box center [490, 216] width 63 height 71
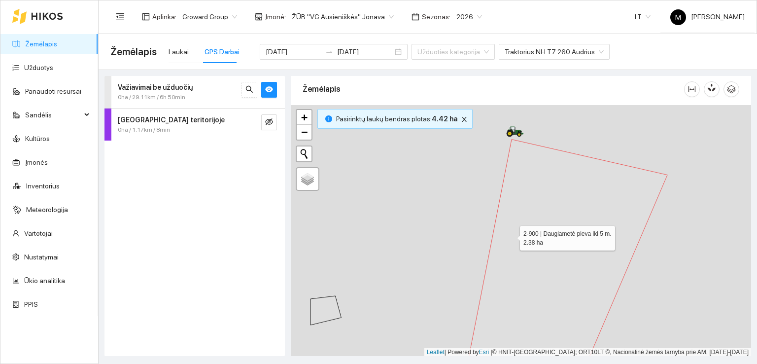
drag, startPoint x: 500, startPoint y: 209, endPoint x: 526, endPoint y: 266, distance: 62.9
click at [526, 266] on icon at bounding box center [562, 278] width 210 height 276
drag, startPoint x: 526, startPoint y: 230, endPoint x: 541, endPoint y: 268, distance: 40.9
click at [541, 268] on div at bounding box center [521, 230] width 460 height 251
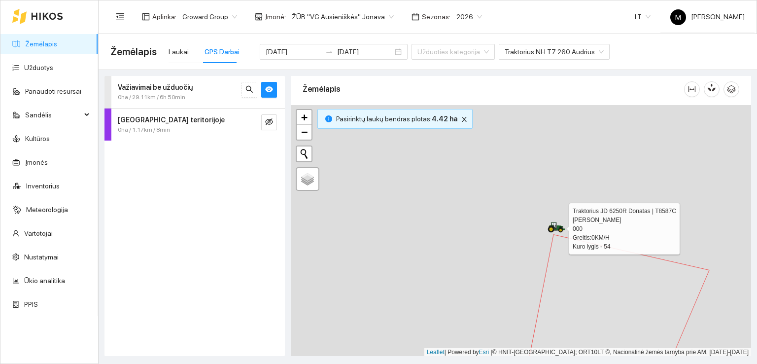
click at [557, 225] on icon at bounding box center [557, 226] width 17 height 8
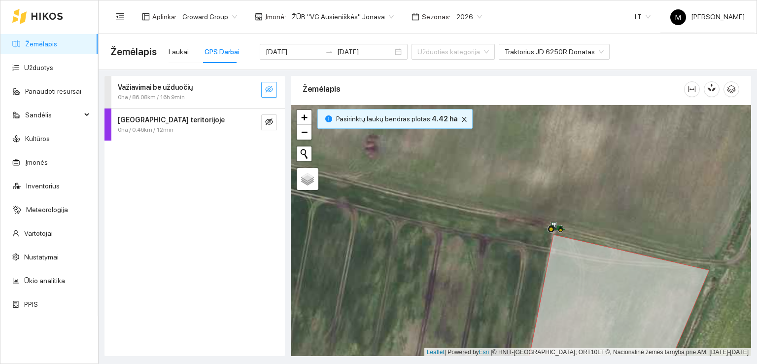
click at [271, 88] on icon "eye-invisible" at bounding box center [269, 89] width 8 height 8
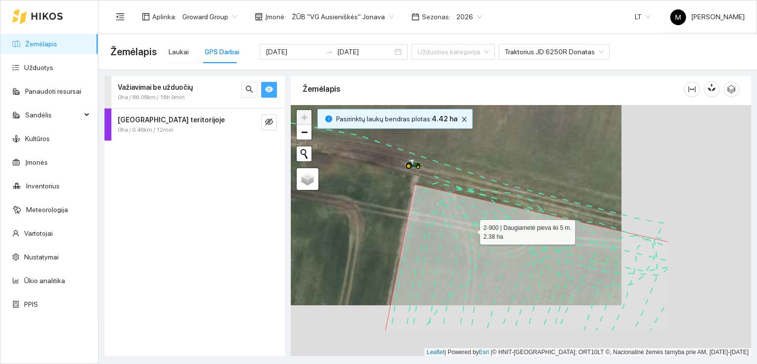
drag, startPoint x: 588, startPoint y: 284, endPoint x: 426, endPoint y: 189, distance: 187.9
click at [432, 193] on icon at bounding box center [527, 257] width 283 height 146
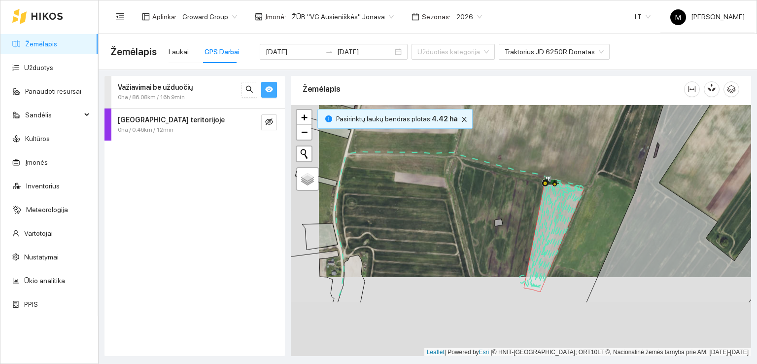
drag, startPoint x: 414, startPoint y: 322, endPoint x: 445, endPoint y: 233, distance: 94.5
click at [444, 238] on div at bounding box center [521, 230] width 460 height 251
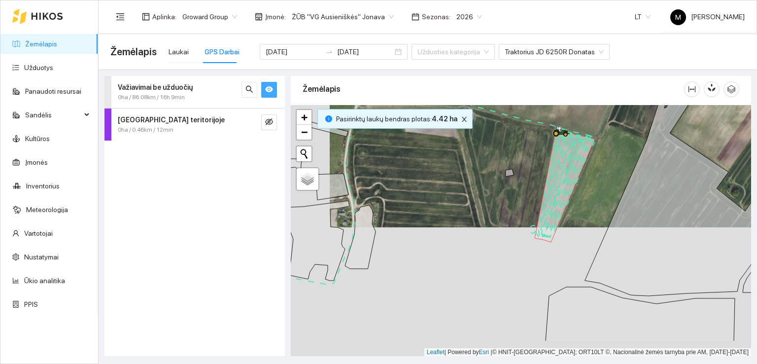
drag, startPoint x: 416, startPoint y: 301, endPoint x: 438, endPoint y: 238, distance: 66.3
click at [438, 238] on div at bounding box center [521, 230] width 460 height 251
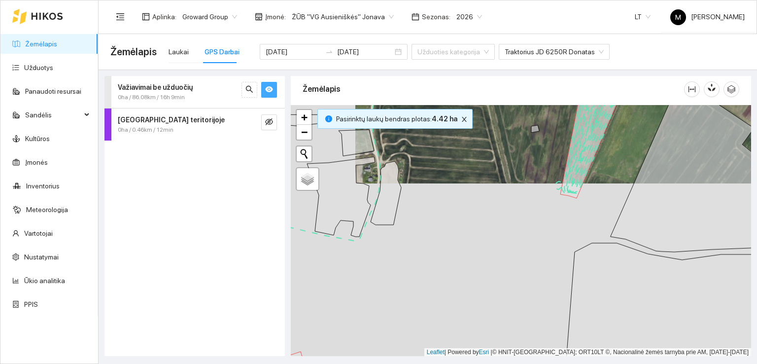
drag, startPoint x: 405, startPoint y: 305, endPoint x: 446, endPoint y: 241, distance: 76.0
click at [441, 251] on div at bounding box center [521, 230] width 460 height 251
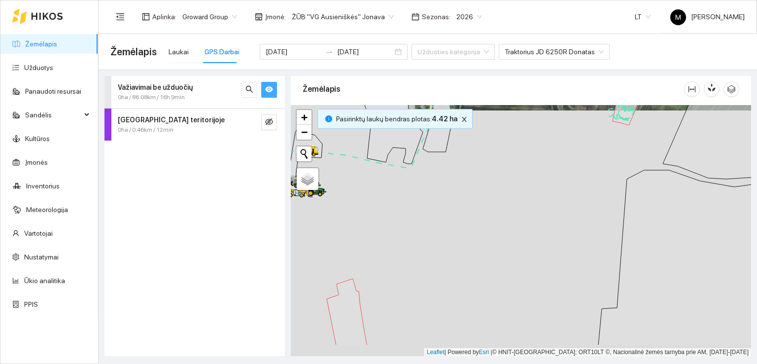
drag, startPoint x: 396, startPoint y: 316, endPoint x: 440, endPoint y: 231, distance: 95.5
click at [440, 231] on div at bounding box center [521, 230] width 460 height 251
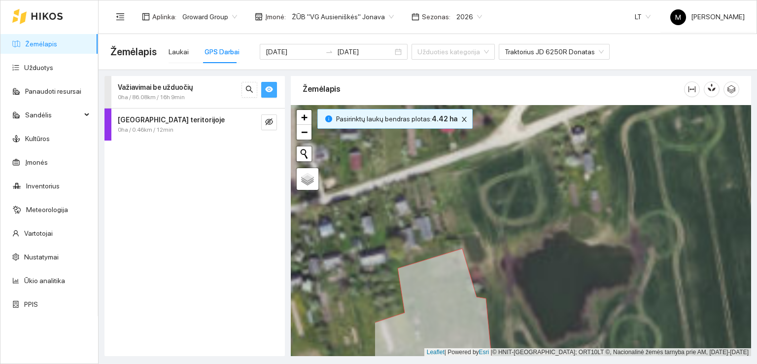
drag, startPoint x: 386, startPoint y: 233, endPoint x: 516, endPoint y: 261, distance: 133.0
click at [516, 261] on div at bounding box center [521, 230] width 460 height 251
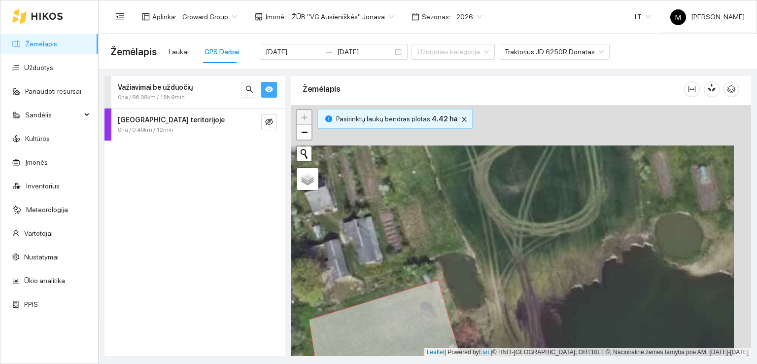
drag, startPoint x: 555, startPoint y: 226, endPoint x: 524, endPoint y: 315, distance: 93.5
click at [524, 315] on div at bounding box center [521, 230] width 460 height 251
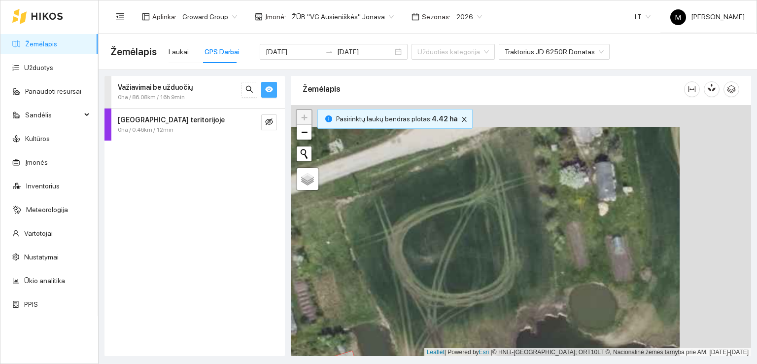
drag, startPoint x: 579, startPoint y: 217, endPoint x: 507, endPoint y: 239, distance: 74.8
click at [507, 239] on div at bounding box center [521, 230] width 460 height 251
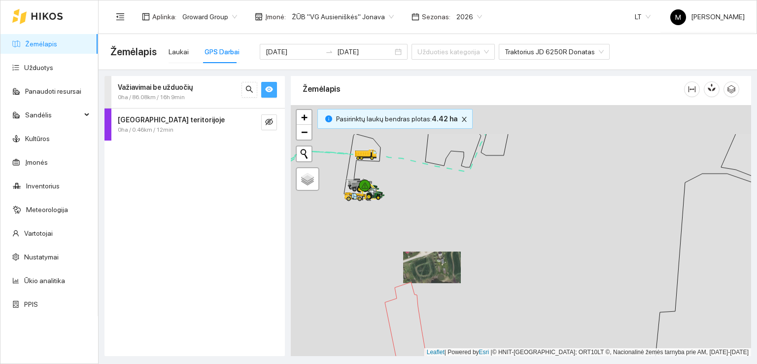
drag, startPoint x: 465, startPoint y: 149, endPoint x: 452, endPoint y: 245, distance: 96.1
click at [452, 245] on div at bounding box center [521, 230] width 460 height 251
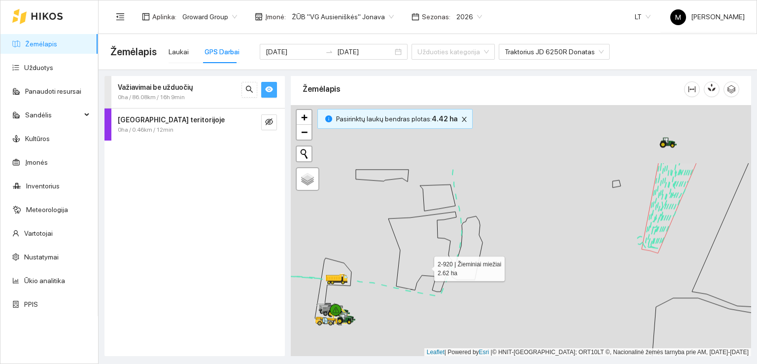
drag, startPoint x: 454, startPoint y: 177, endPoint x: 423, endPoint y: 274, distance: 100.7
click at [423, 273] on icon at bounding box center [422, 251] width 68 height 80
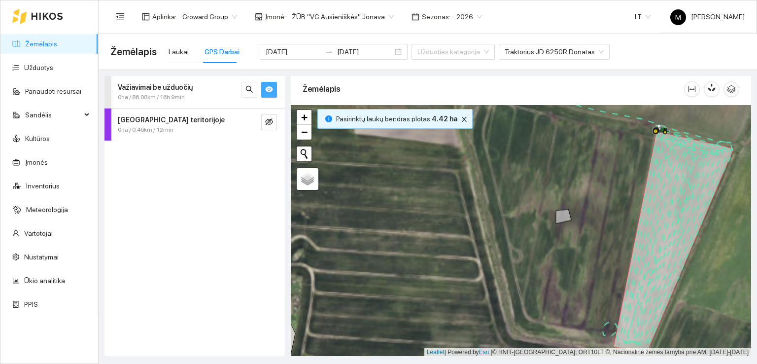
click at [574, 229] on div at bounding box center [521, 230] width 460 height 251
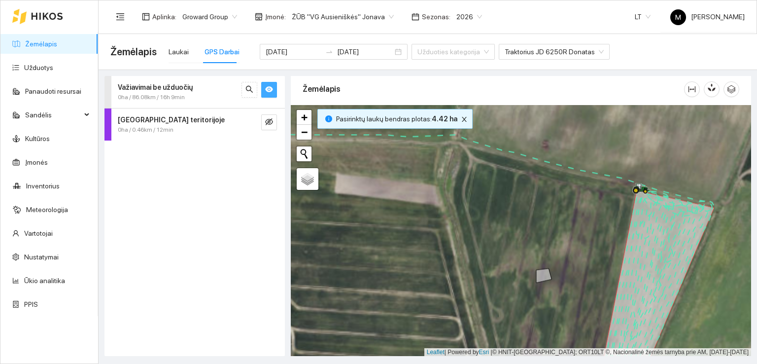
drag, startPoint x: 573, startPoint y: 268, endPoint x: 566, endPoint y: 150, distance: 117.6
click at [566, 150] on div at bounding box center [521, 230] width 460 height 251
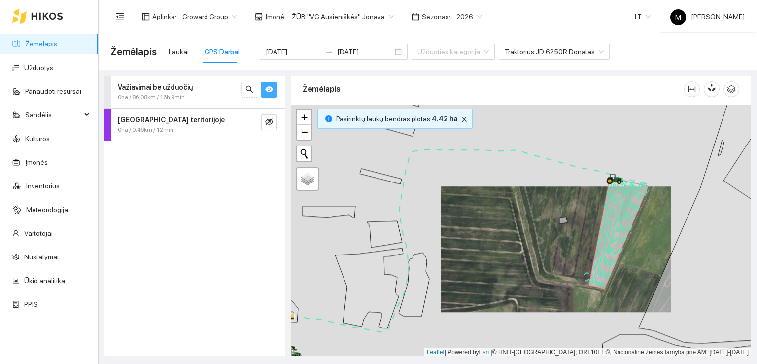
drag, startPoint x: 594, startPoint y: 202, endPoint x: 588, endPoint y: 254, distance: 52.6
click at [588, 254] on div at bounding box center [521, 230] width 460 height 251
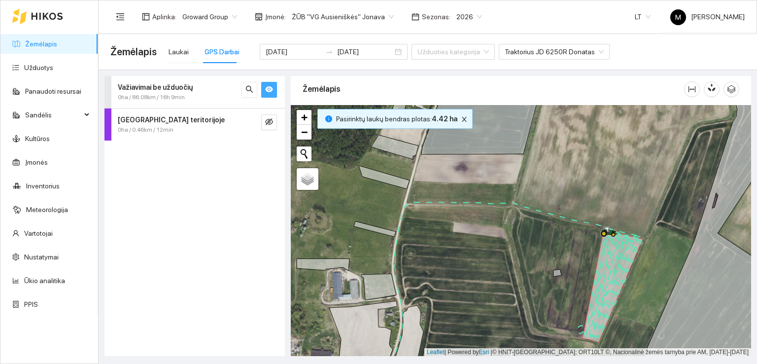
drag, startPoint x: 521, startPoint y: 291, endPoint x: 534, endPoint y: 210, distance: 82.9
click at [535, 210] on div at bounding box center [521, 230] width 460 height 251
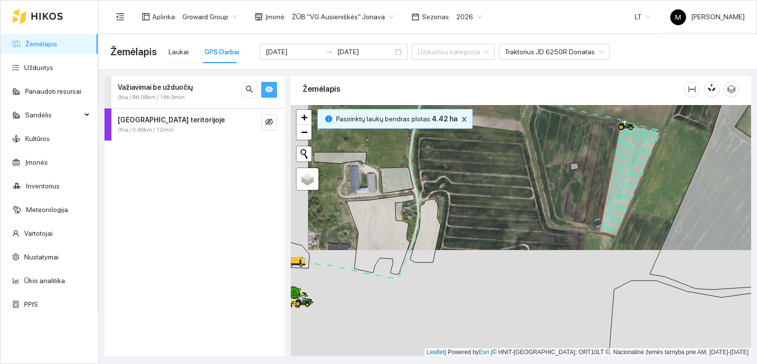
drag, startPoint x: 506, startPoint y: 320, endPoint x: 520, endPoint y: 243, distance: 78.7
click at [520, 243] on div at bounding box center [521, 230] width 460 height 251
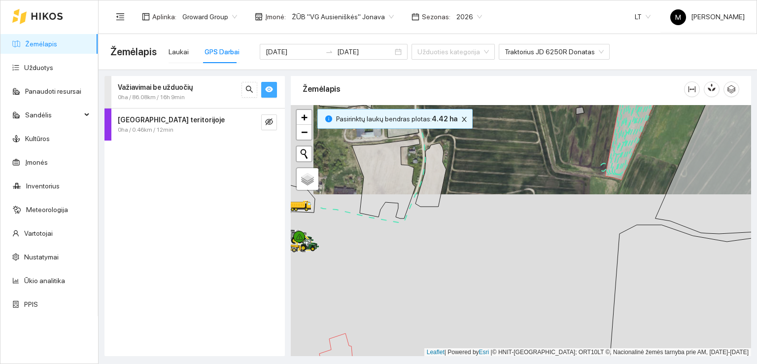
drag, startPoint x: 567, startPoint y: 287, endPoint x: 488, endPoint y: 184, distance: 130.1
click at [488, 184] on div at bounding box center [521, 230] width 460 height 251
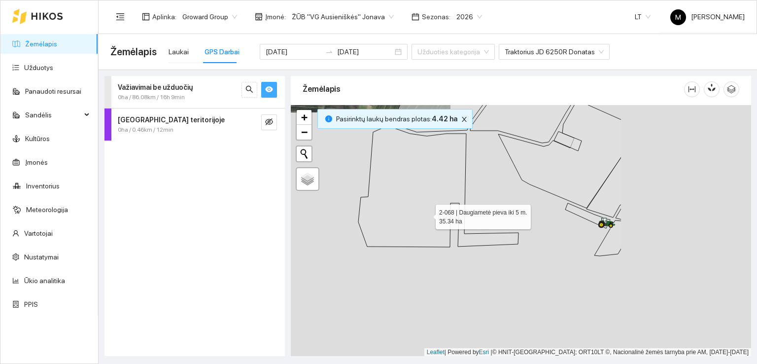
drag, startPoint x: 614, startPoint y: 272, endPoint x: 409, endPoint y: 215, distance: 213.1
click at [424, 215] on icon at bounding box center [438, 187] width 160 height 119
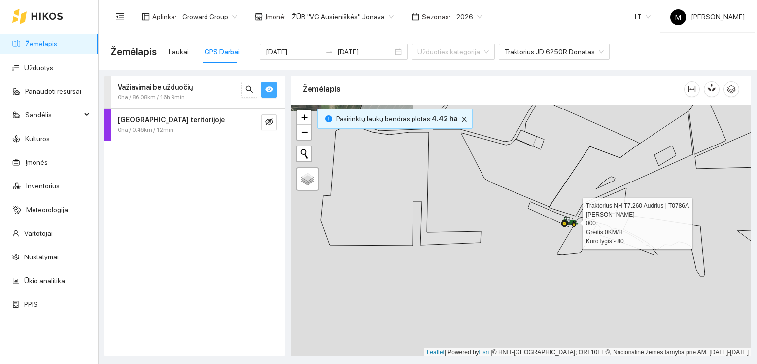
click at [565, 219] on icon at bounding box center [570, 220] width 17 height 8
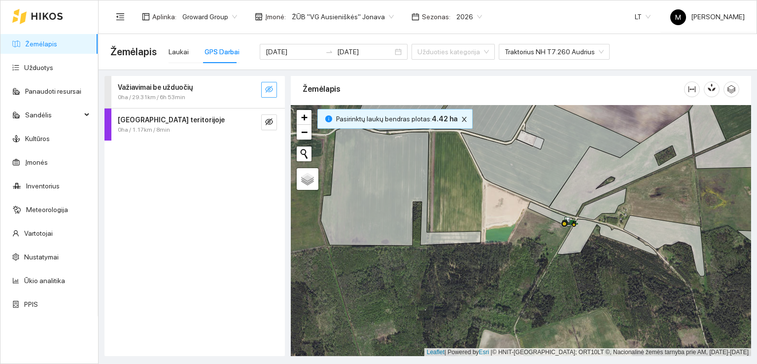
click at [271, 87] on icon "eye-invisible" at bounding box center [269, 89] width 8 height 8
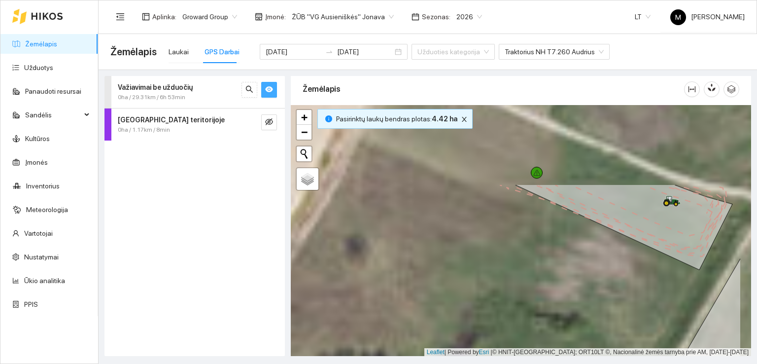
drag, startPoint x: 606, startPoint y: 183, endPoint x: 546, endPoint y: 292, distance: 124.2
click at [546, 292] on div at bounding box center [521, 230] width 460 height 251
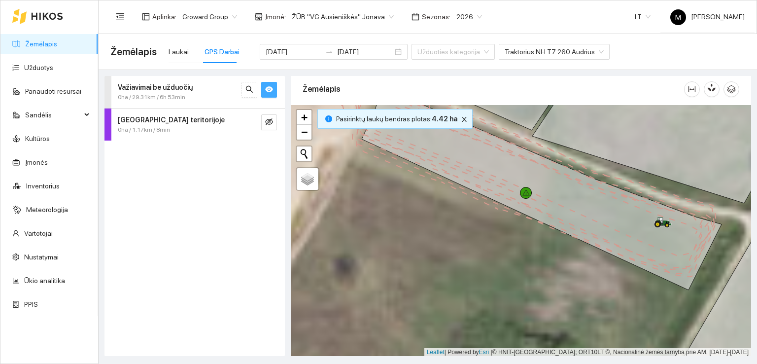
drag, startPoint x: 588, startPoint y: 237, endPoint x: 558, endPoint y: 286, distance: 57.7
click at [558, 286] on div at bounding box center [521, 230] width 460 height 251
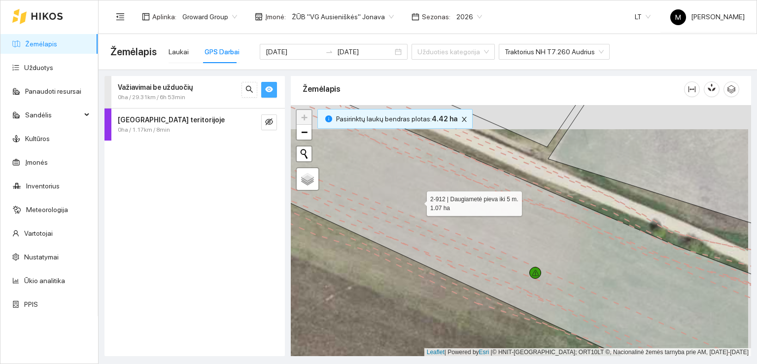
drag, startPoint x: 422, startPoint y: 172, endPoint x: 406, endPoint y: 253, distance: 82.5
click at [406, 253] on icon at bounding box center [519, 255] width 554 height 303
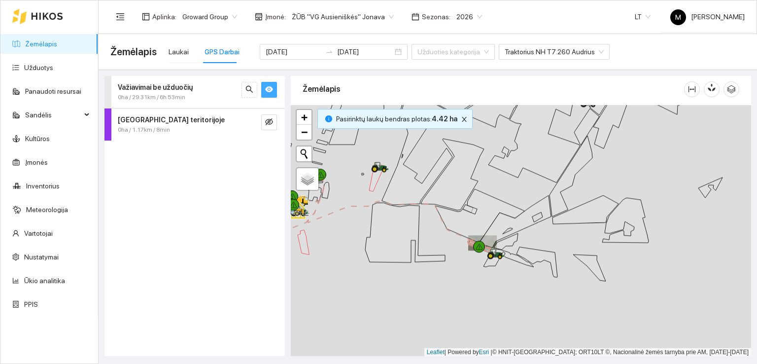
drag, startPoint x: 370, startPoint y: 167, endPoint x: 388, endPoint y: 203, distance: 40.8
click at [377, 184] on div at bounding box center [374, 172] width 6 height 25
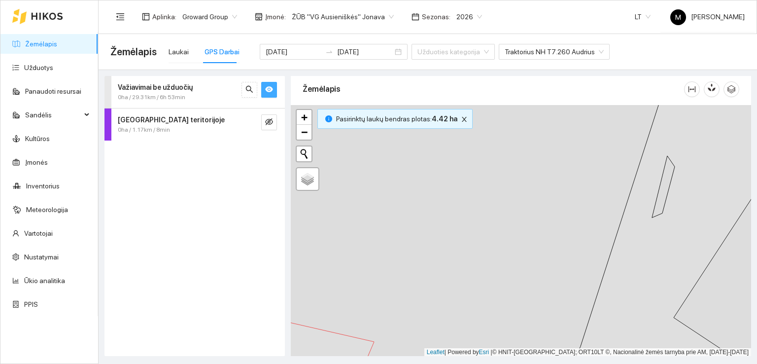
drag, startPoint x: 354, startPoint y: 249, endPoint x: 491, endPoint y: 176, distance: 155.3
click at [489, 178] on div at bounding box center [521, 230] width 460 height 251
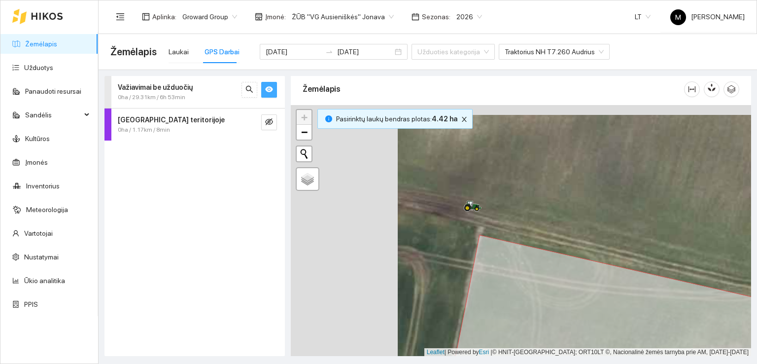
drag, startPoint x: 352, startPoint y: 216, endPoint x: 499, endPoint y: 225, distance: 147.2
click at [499, 225] on div at bounding box center [521, 230] width 460 height 251
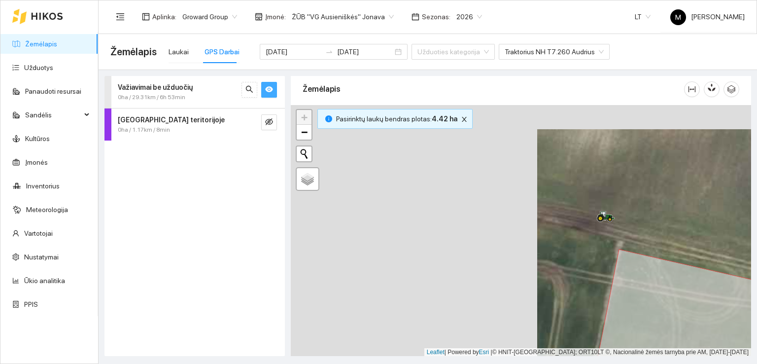
drag, startPoint x: 464, startPoint y: 225, endPoint x: 564, endPoint y: 241, distance: 100.7
click at [564, 241] on div at bounding box center [521, 230] width 460 height 251
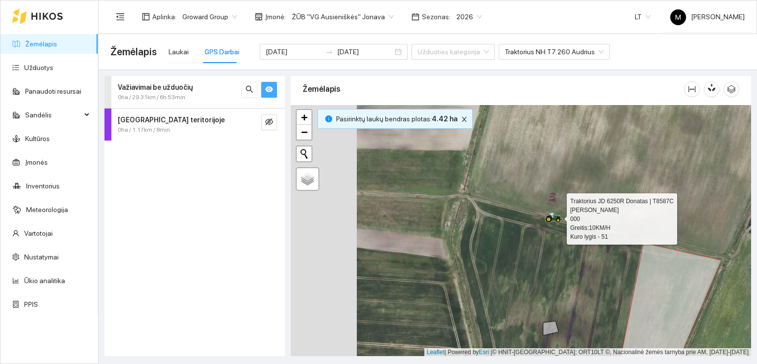
drag, startPoint x: 457, startPoint y: 254, endPoint x: 539, endPoint y: 253, distance: 81.3
click at [539, 253] on div at bounding box center [521, 230] width 460 height 251
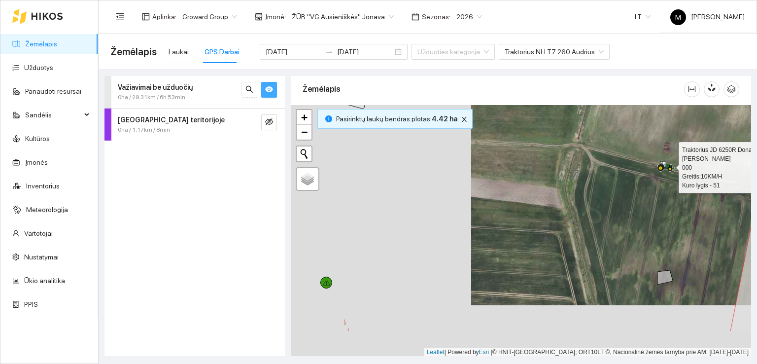
drag, startPoint x: 402, startPoint y: 263, endPoint x: 501, endPoint y: 212, distance: 111.3
click at [501, 212] on div at bounding box center [521, 230] width 460 height 251
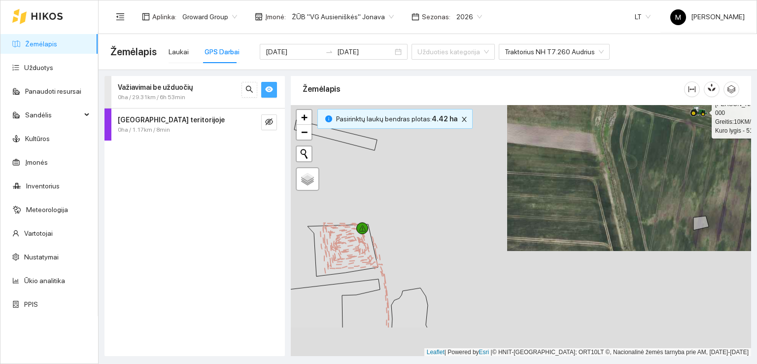
drag, startPoint x: 371, startPoint y: 257, endPoint x: 405, endPoint y: 204, distance: 63.2
click at [404, 204] on div at bounding box center [521, 230] width 460 height 251
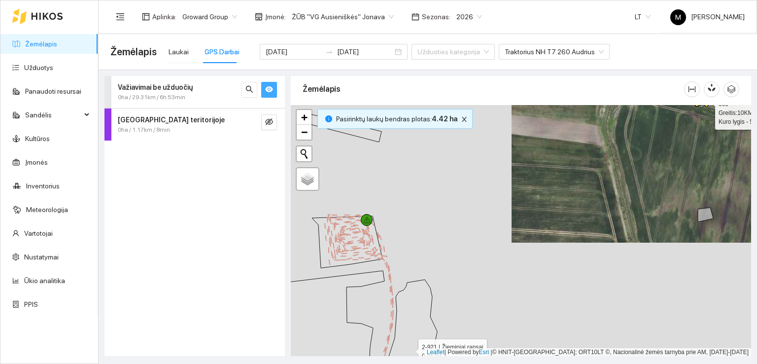
drag, startPoint x: 410, startPoint y: 281, endPoint x: 441, endPoint y: 204, distance: 83.6
click at [437, 280] on icon at bounding box center [409, 331] width 57 height 103
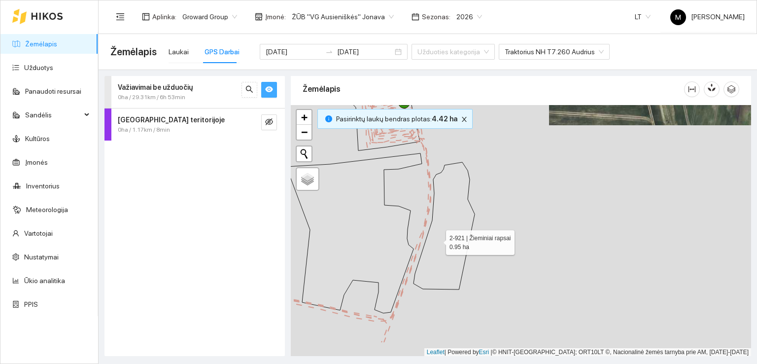
drag, startPoint x: 437, startPoint y: 248, endPoint x: 439, endPoint y: 199, distance: 48.8
click at [439, 199] on icon at bounding box center [444, 225] width 61 height 127
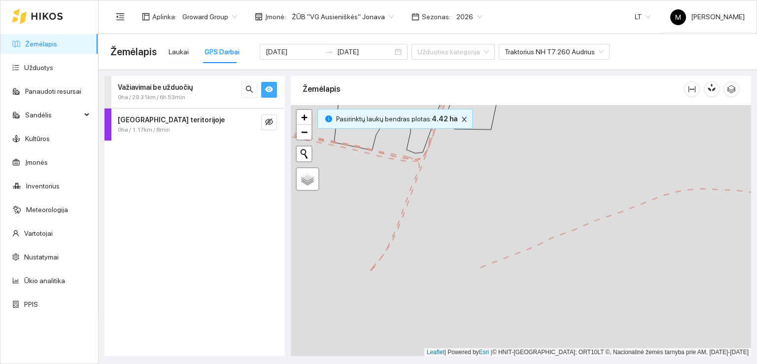
drag, startPoint x: 405, startPoint y: 295, endPoint x: 435, endPoint y: 184, distance: 114.9
click at [435, 184] on div at bounding box center [521, 230] width 460 height 251
